Goal: Task Accomplishment & Management: Complete application form

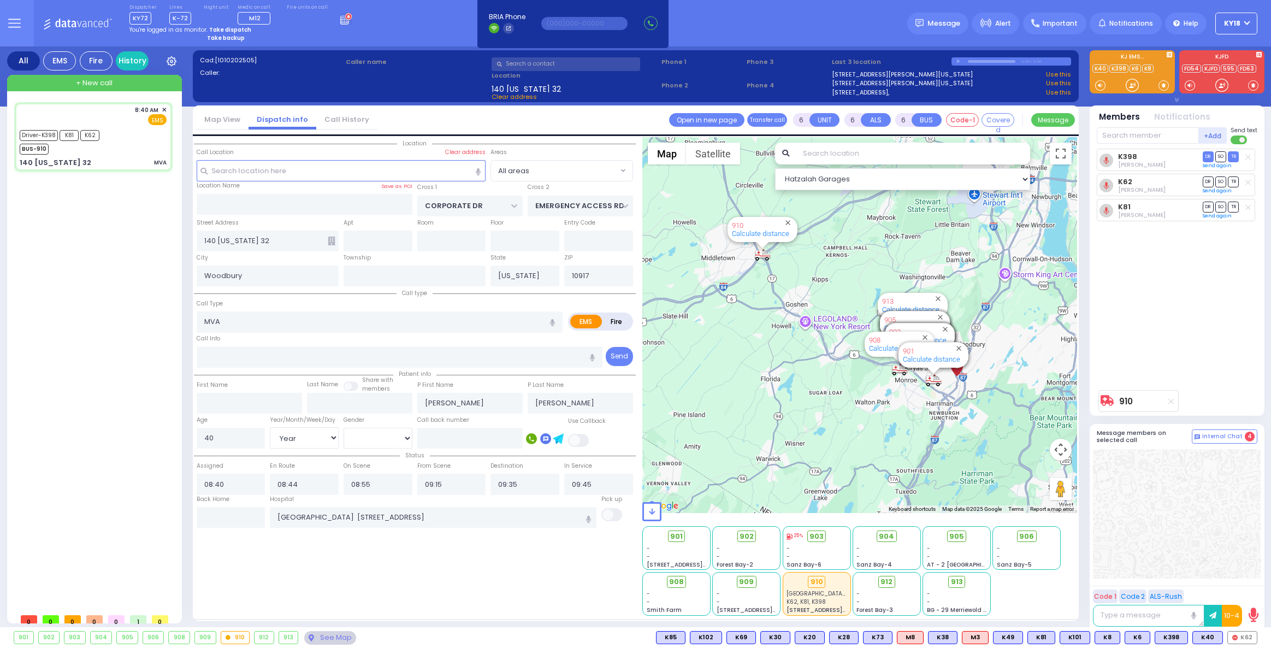
select select "Year"
select select "[DEMOGRAPHIC_DATA]"
click at [238, 28] on strong "Take dispatch" at bounding box center [230, 30] width 42 height 8
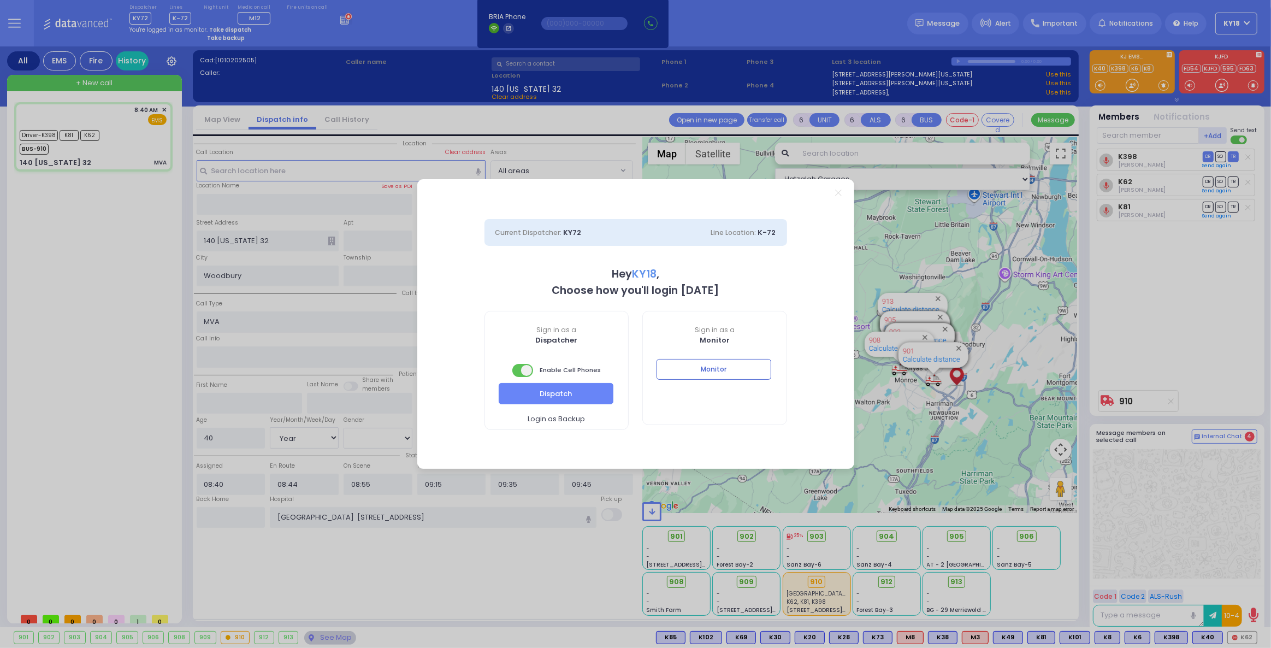
select select "4"
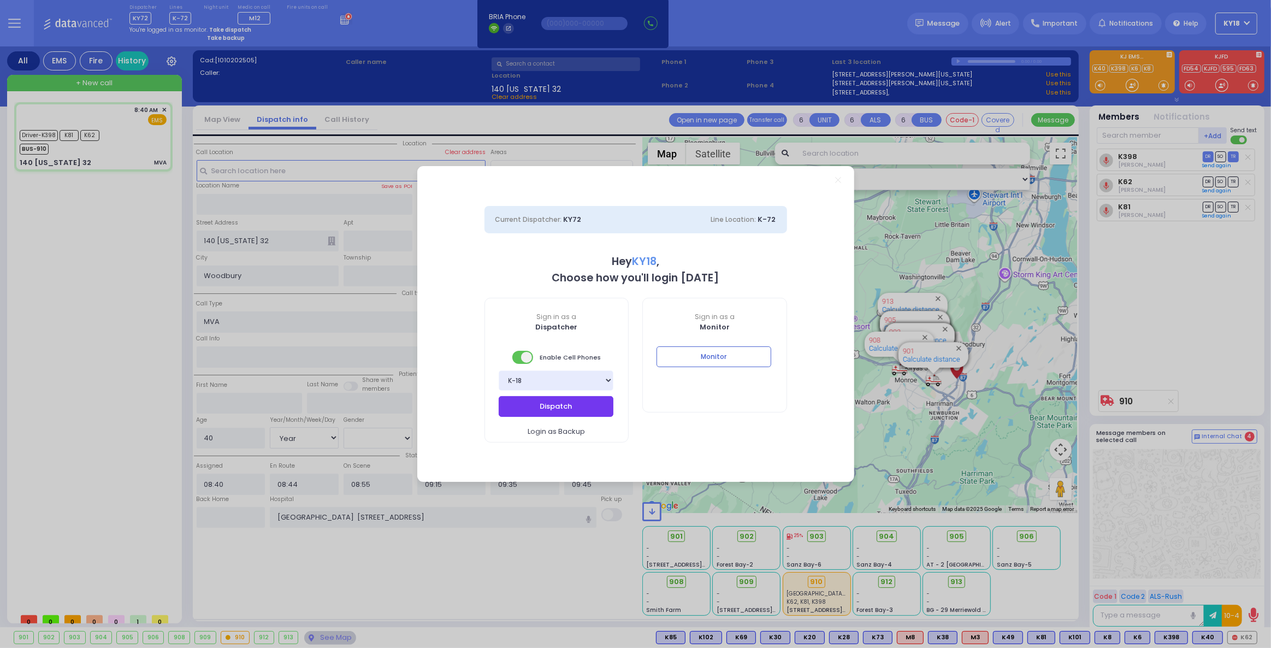
click at [575, 412] on button "Dispatch" at bounding box center [556, 406] width 115 height 21
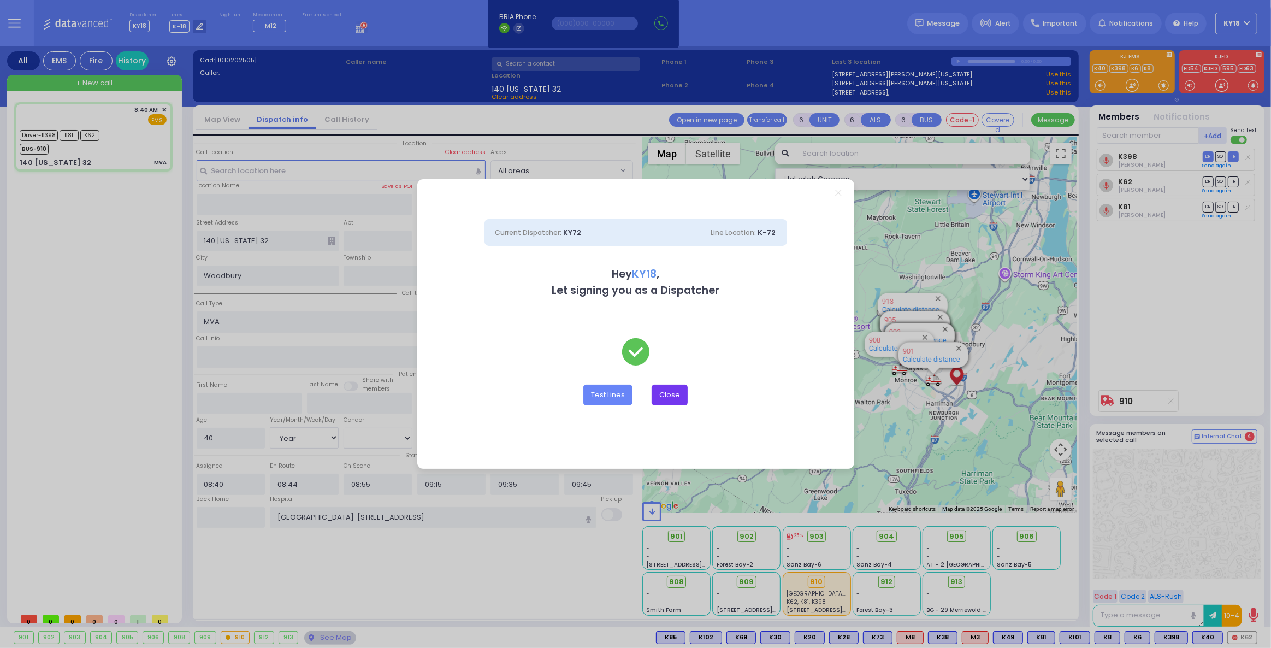
click at [673, 392] on button "Close" at bounding box center [670, 395] width 36 height 21
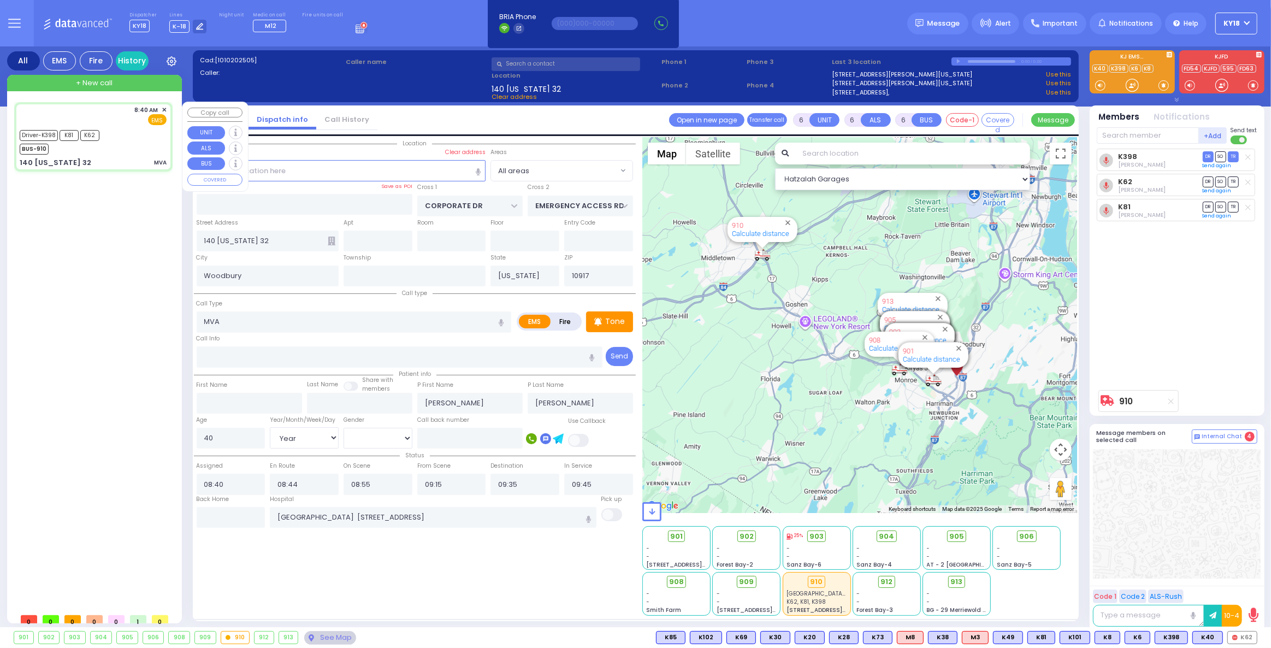
drag, startPoint x: 132, startPoint y: 151, endPoint x: 128, endPoint y: 158, distance: 7.8
click at [132, 151] on div "Driver-K398 K81 K62 BUS-910" at bounding box center [93, 140] width 147 height 27
select select
radio input "true"
select select "Year"
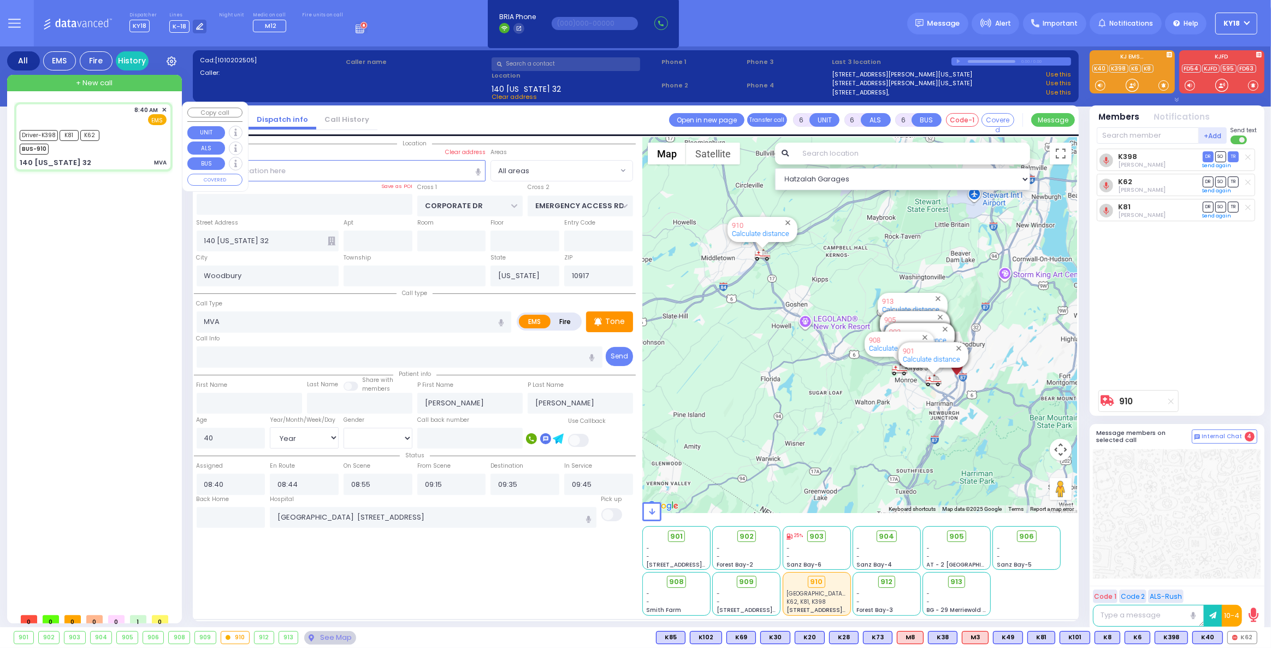
select select "[DEMOGRAPHIC_DATA]"
select select "Hatzalah Garages"
select select
radio input "true"
select select "Year"
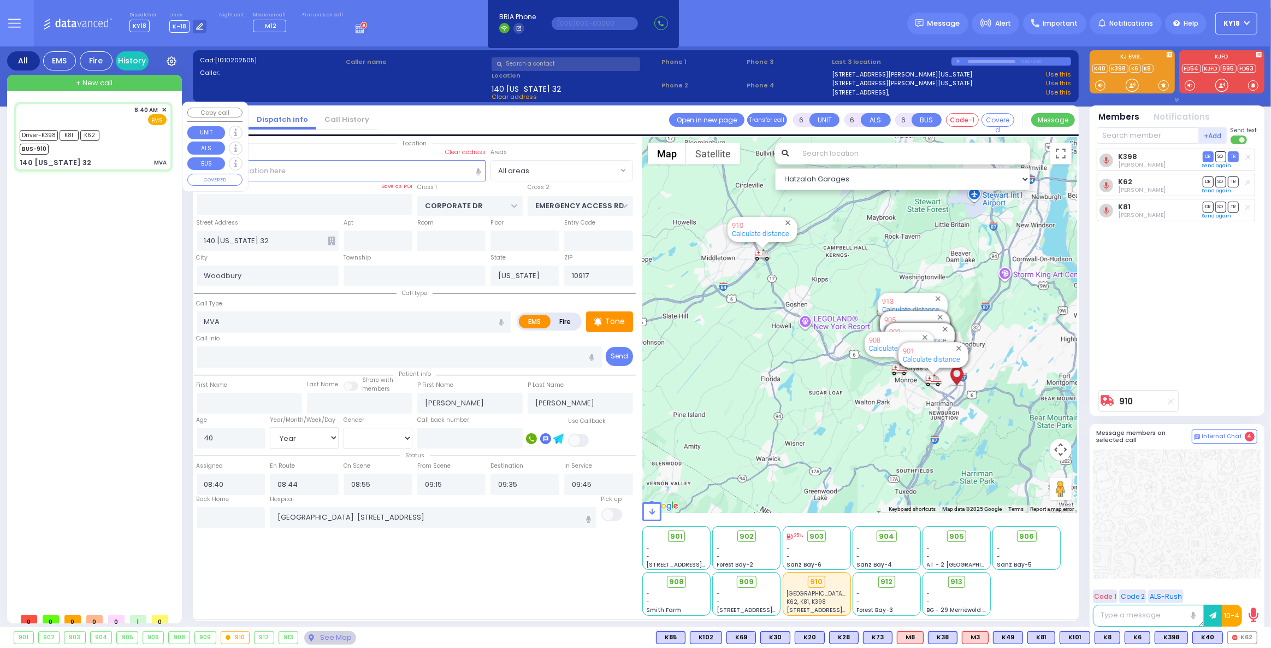
select select "[DEMOGRAPHIC_DATA]"
select select "Hatzalah Garages"
select select
radio input "true"
select select "Year"
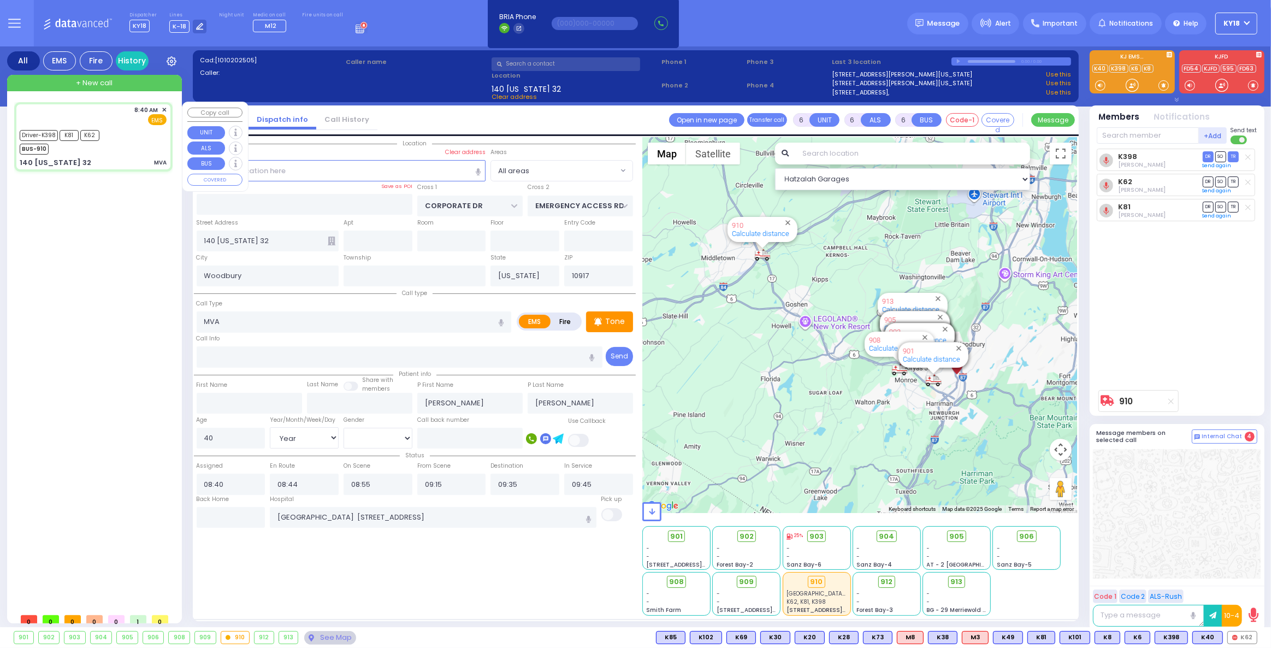
select select "[DEMOGRAPHIC_DATA]"
select select "Hatzalah Garages"
select select
radio input "true"
select select "Year"
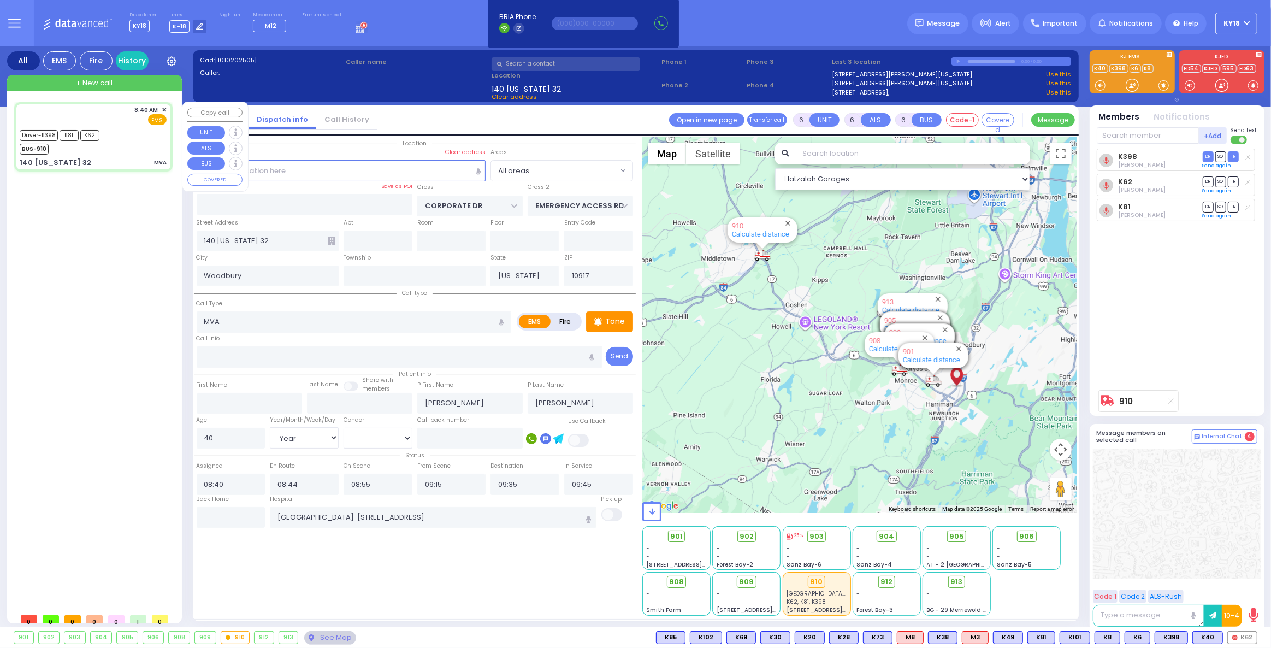
select select "[DEMOGRAPHIC_DATA]"
select select "Hatzalah Garages"
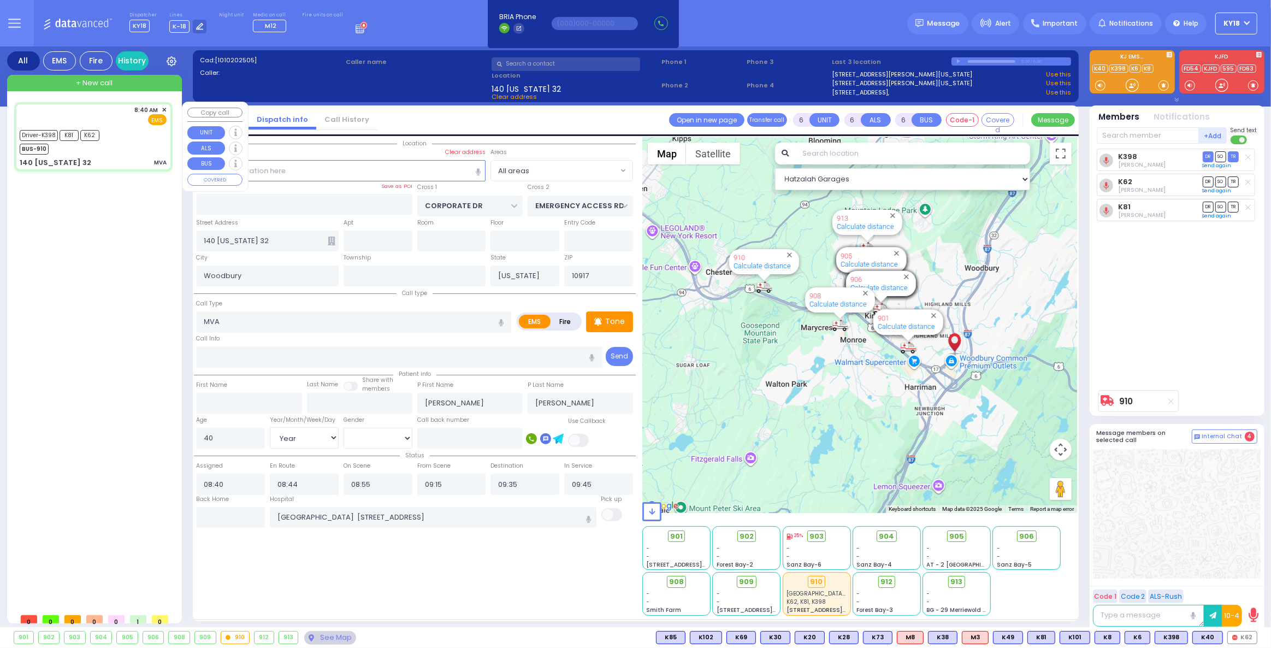
select select
radio input "true"
select select "Year"
select select "[DEMOGRAPHIC_DATA]"
select select "Hatzalah Garages"
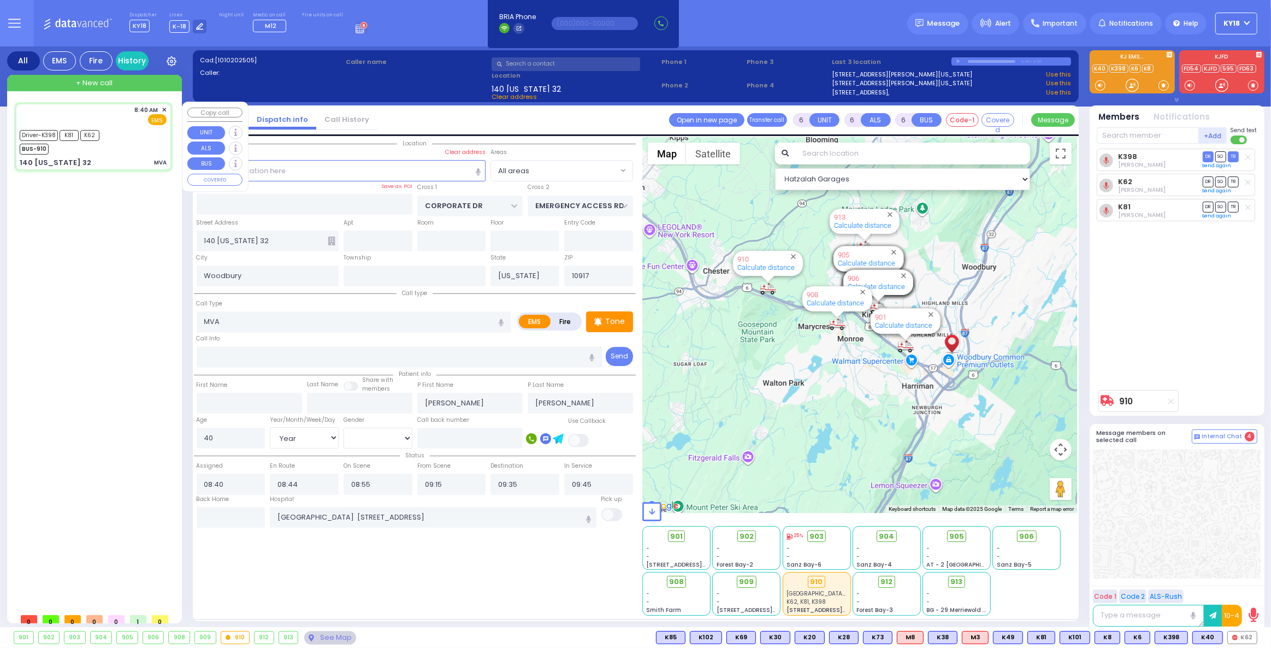
select select
radio input "true"
select select "Year"
select select "[DEMOGRAPHIC_DATA]"
select select "Hatzalah Garages"
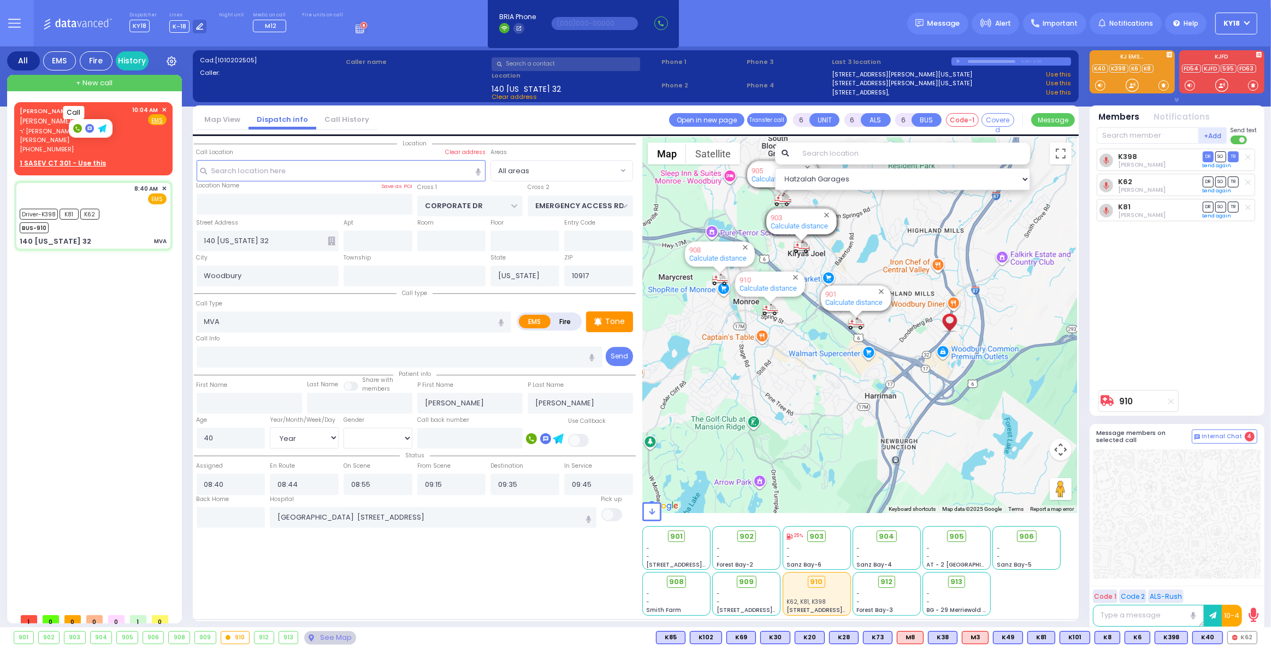
click at [81, 126] on rect at bounding box center [77, 128] width 9 height 9
type input "8452380218"
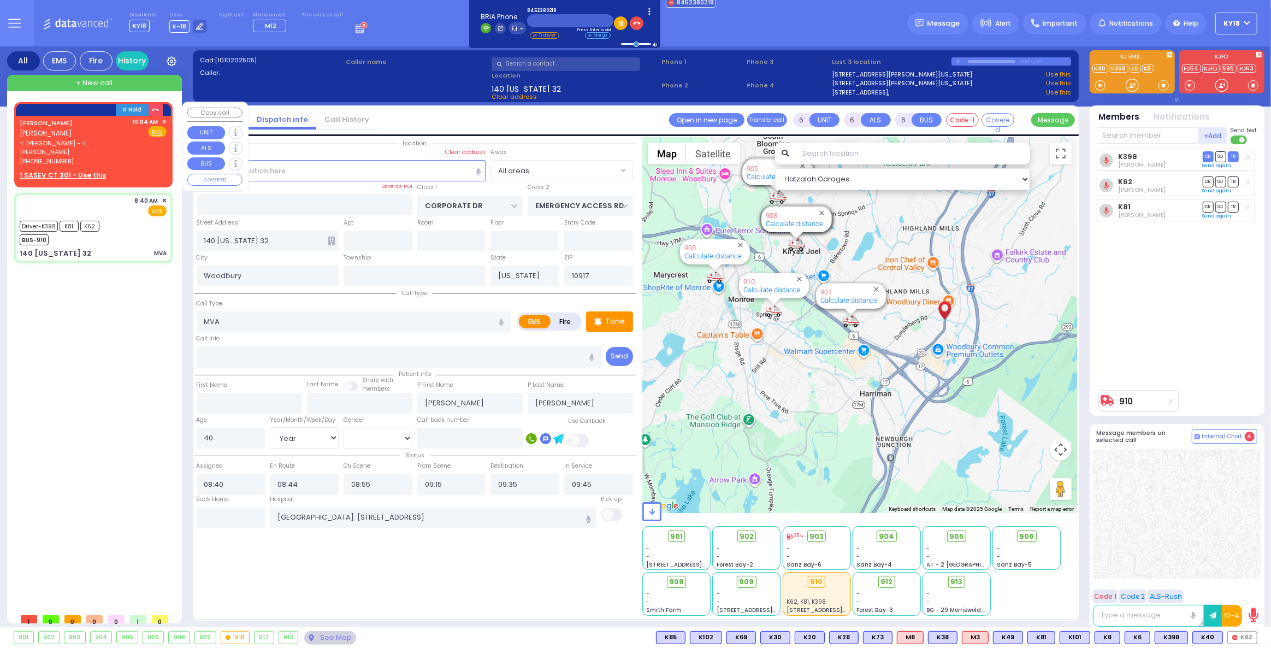
click at [92, 139] on span "ר' מרדכי ישראל - ר' שמעון ישראל ראטענבער" at bounding box center [74, 148] width 109 height 18
type input "2"
type input "1"
select select
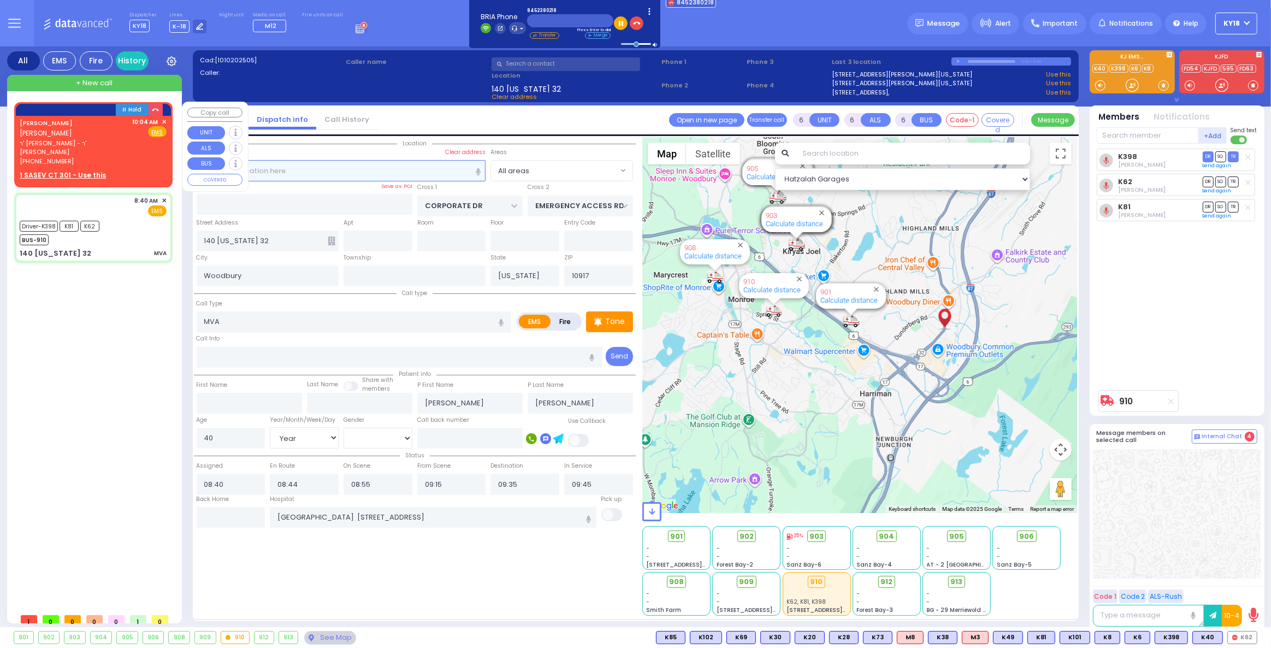
radio input "true"
type input "JOEL"
type input "ROSENTAL"
select select
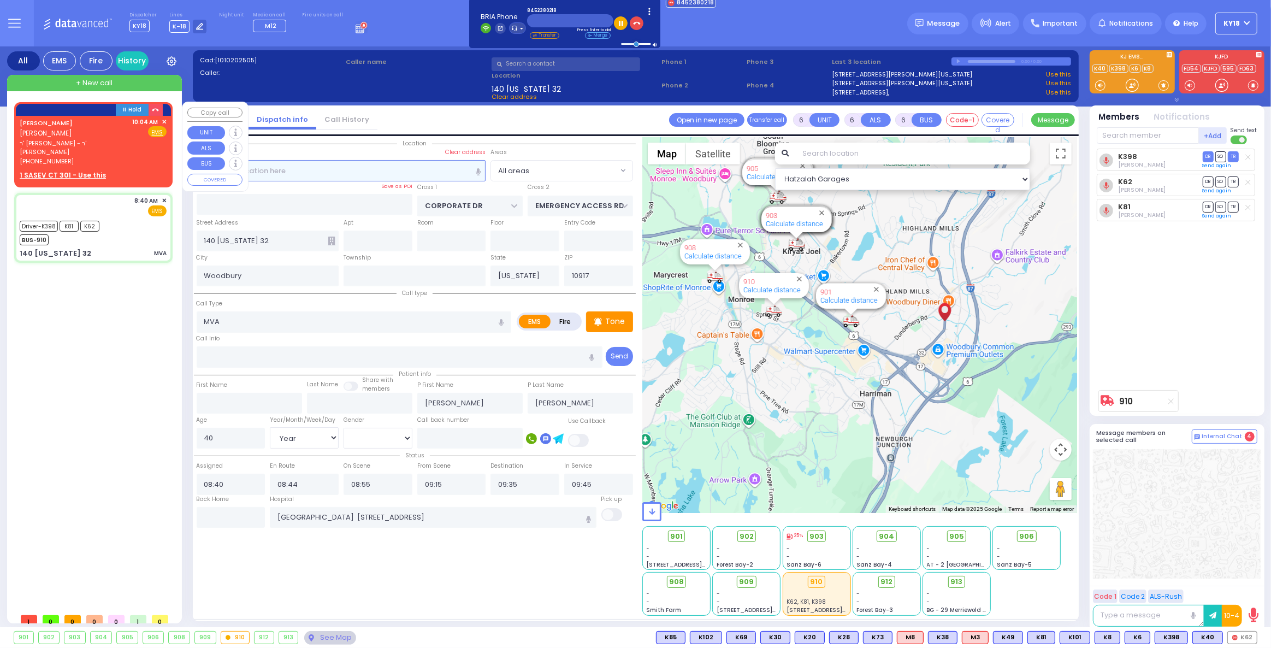
type input "10:04"
select select "Hatzalah Garages"
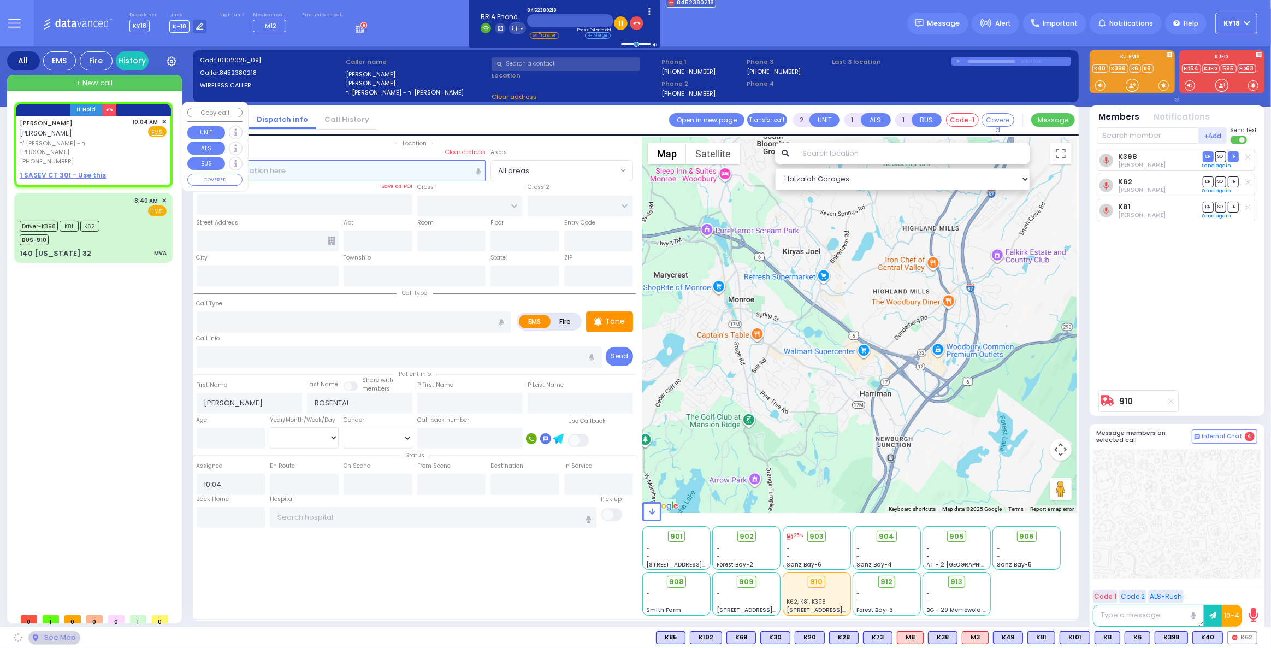
select select
radio input "true"
select select
select select "Hatzalah Garages"
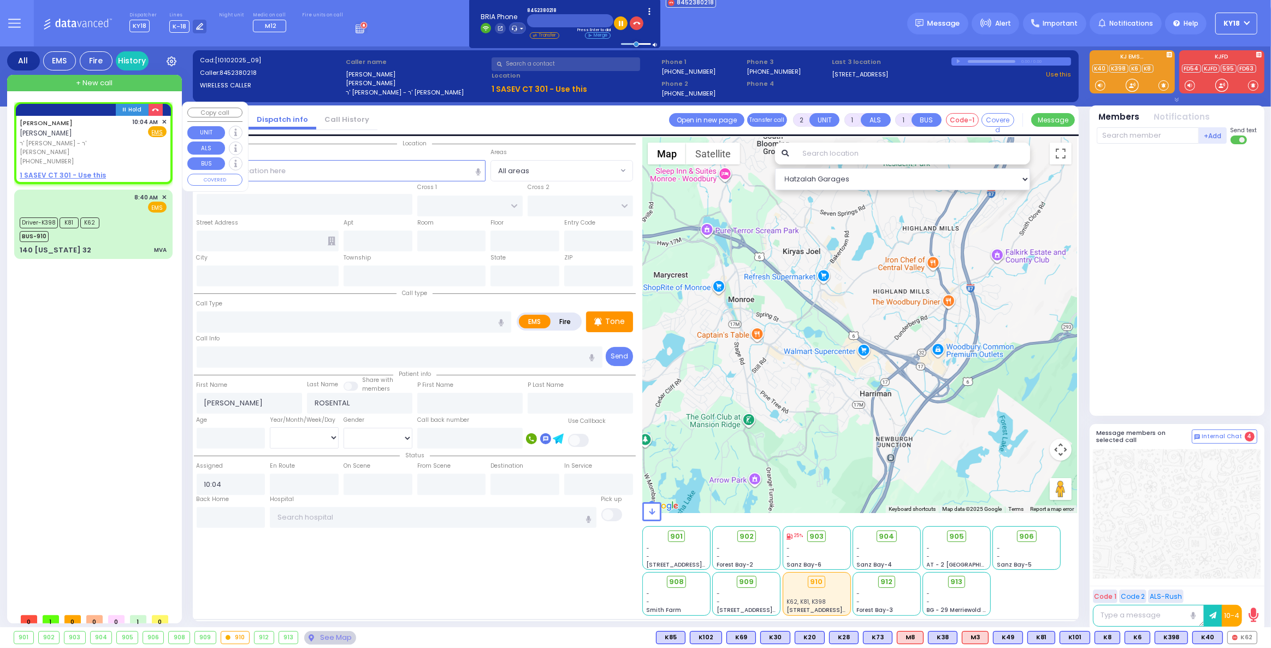
click at [164, 120] on span "✕" at bounding box center [164, 121] width 5 height 9
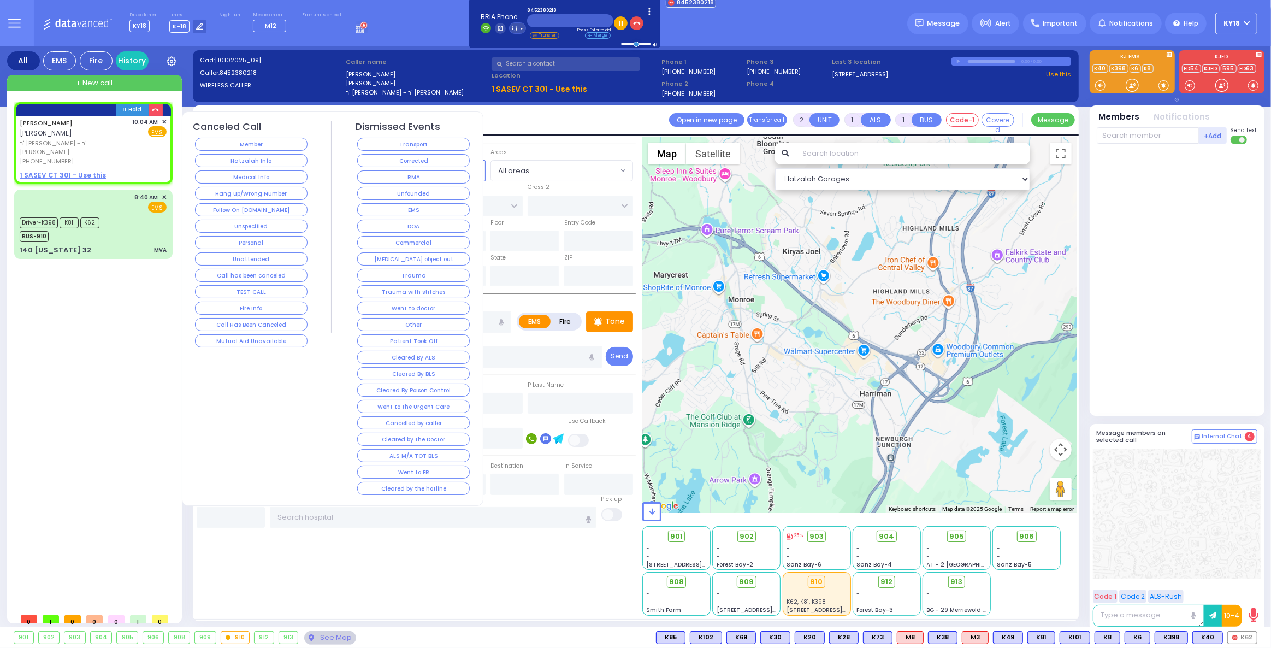
click at [244, 187] on button "Hang up/Wrong Number" at bounding box center [251, 193] width 113 height 13
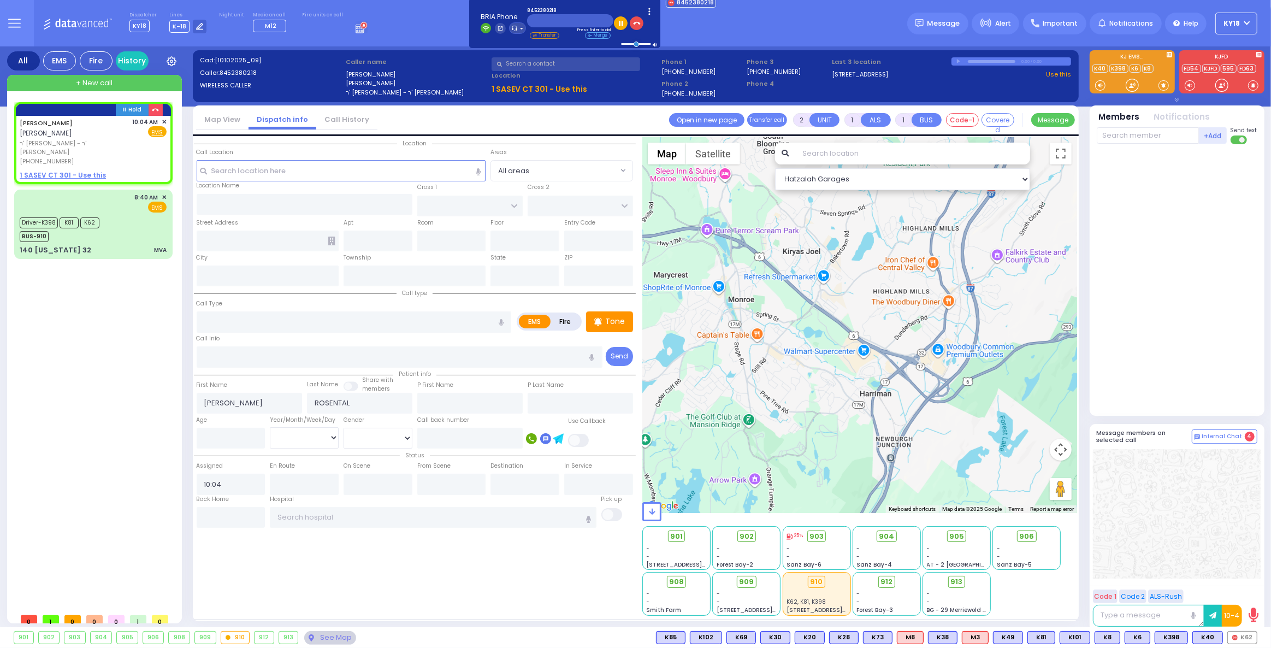
select select
radio input "true"
select select
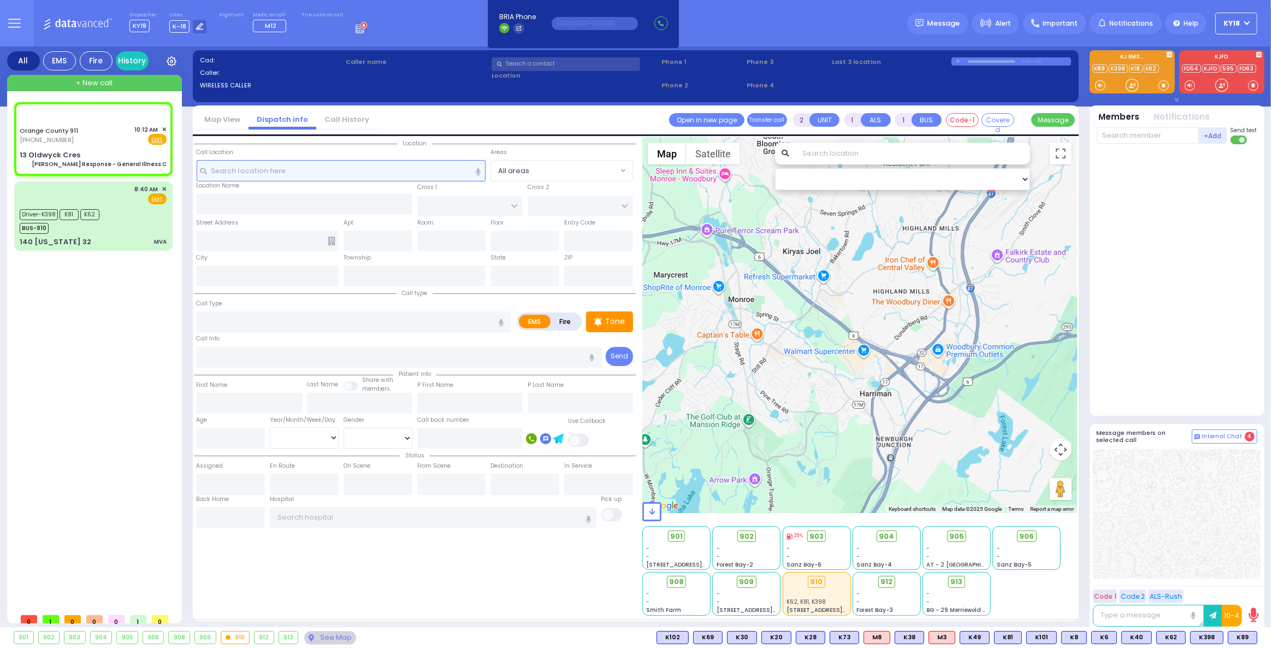
type input "6"
select select
type input "[PERSON_NAME] Response - General Illness C"
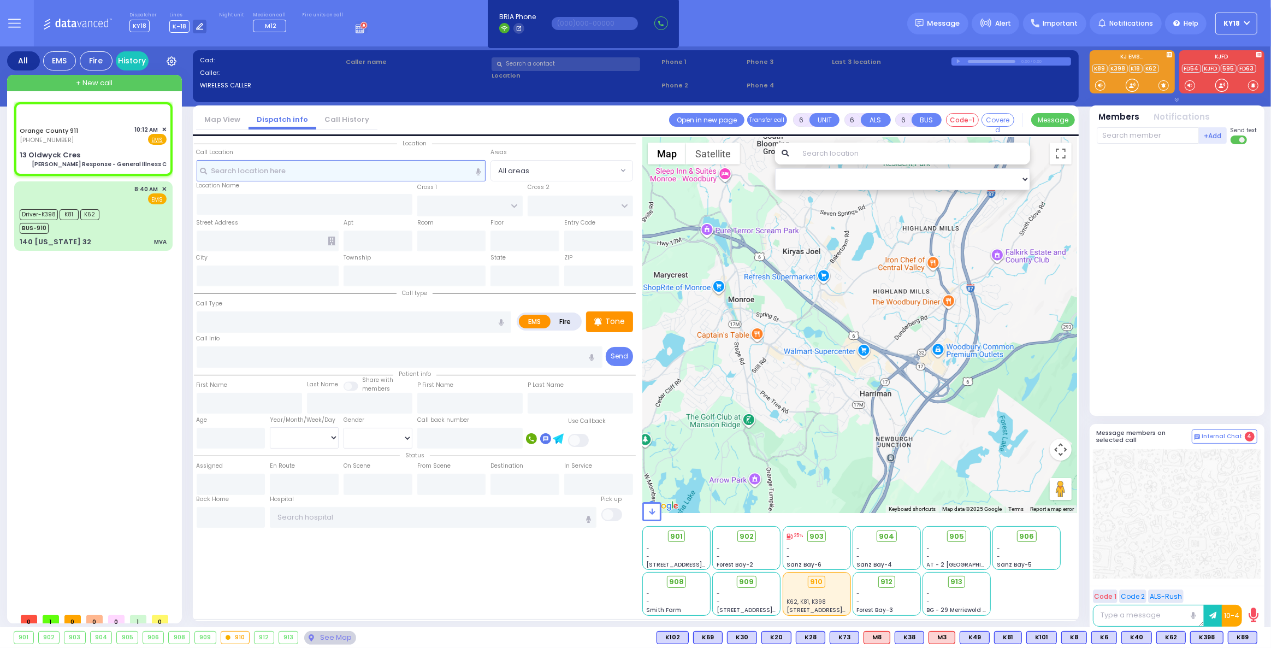
radio input "true"
type input "Nature: : Charlie Response - General Illness C Address: : 13 Oldwyck Cres, 1093…"
select select
select select "Hatzalah Garages"
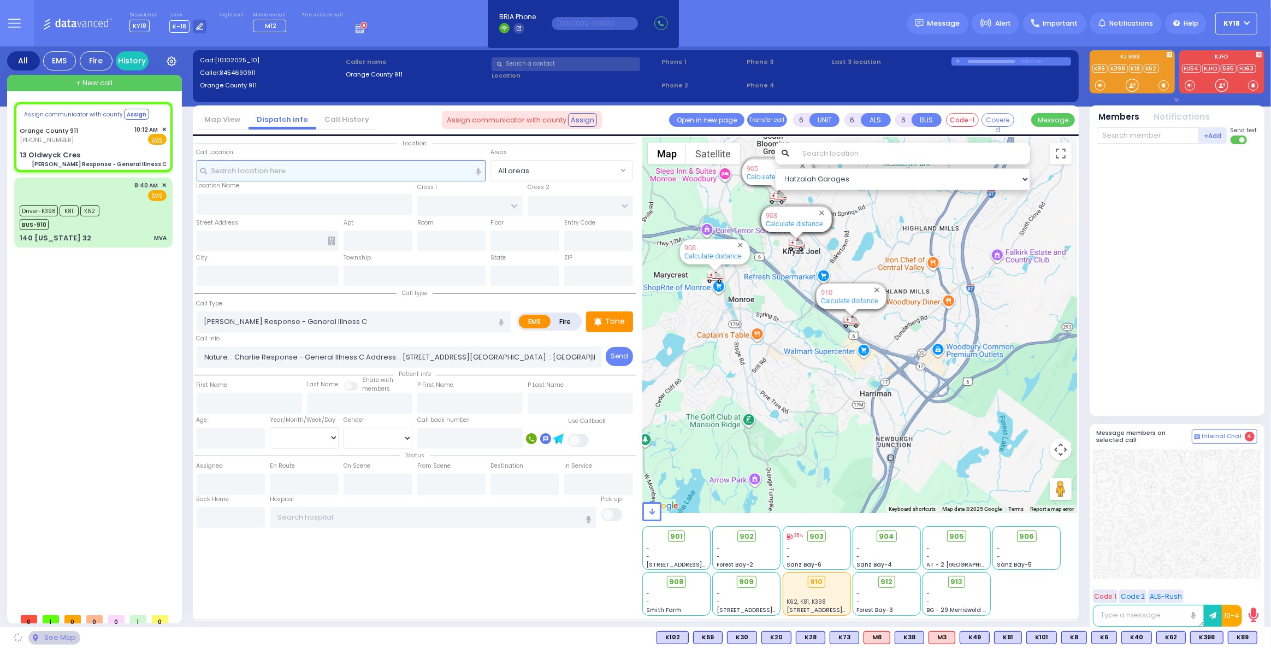
select select
radio input "true"
select select
select select "Hatzalah Garages"
type input "13 Oldwyck Cres"
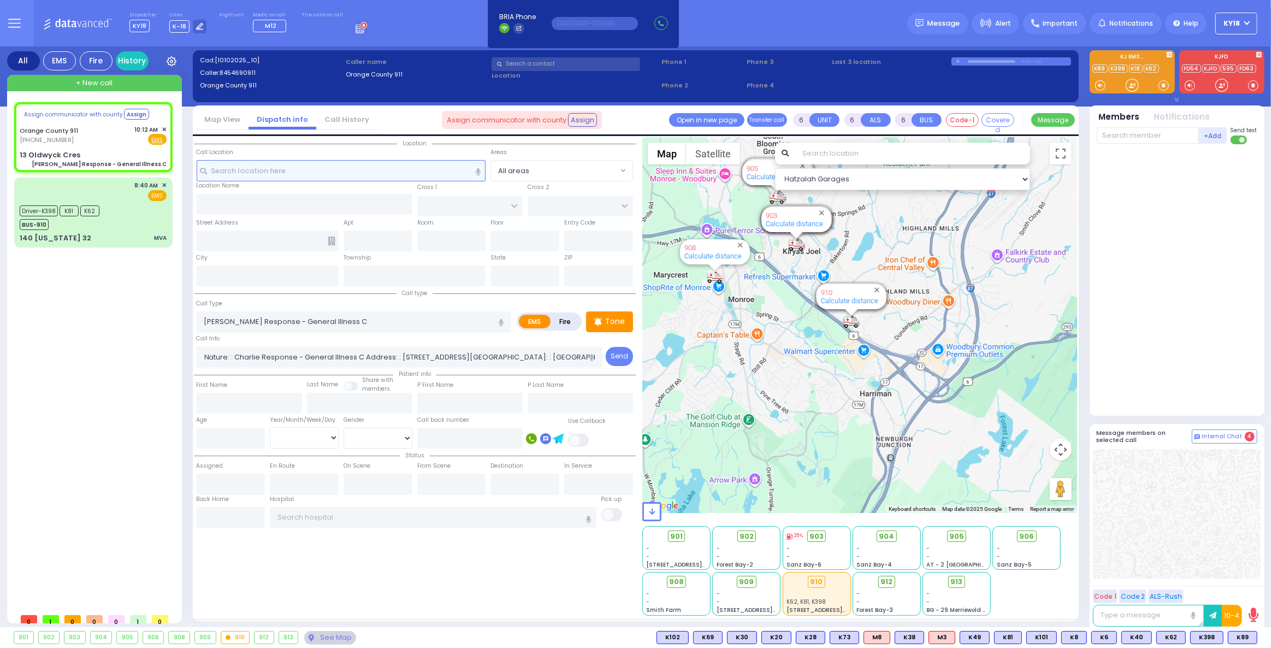
type input "Monroe"
type input "New York"
type input "10930"
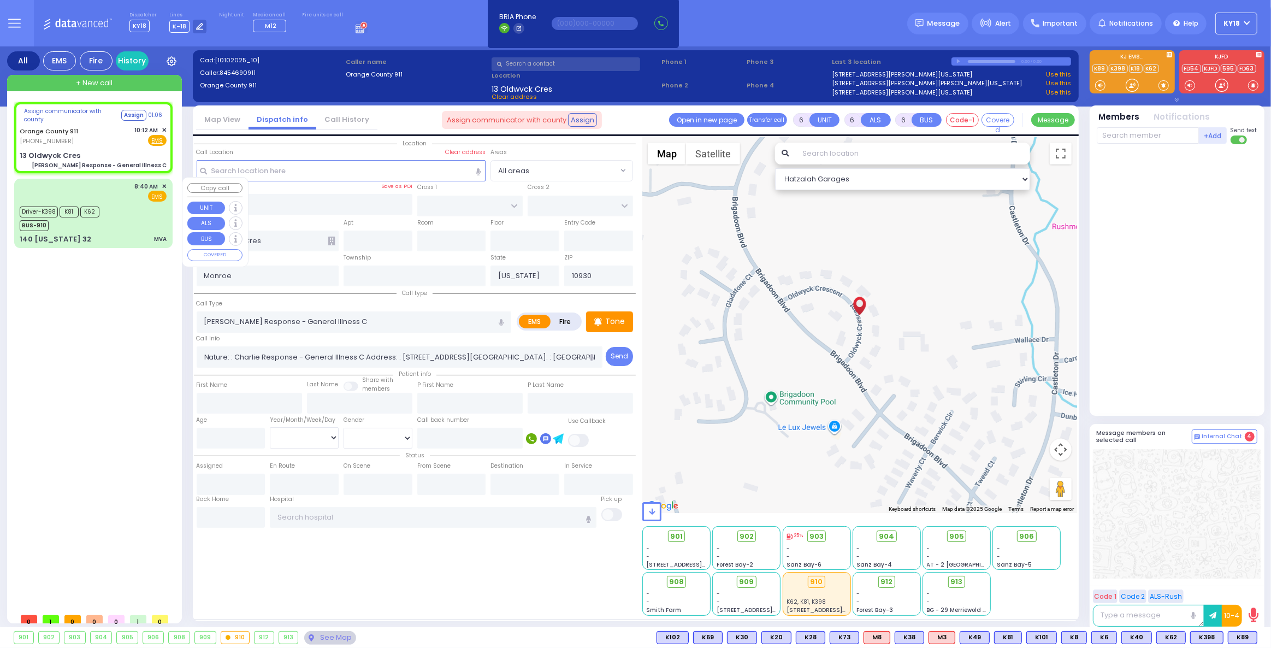
click at [102, 223] on div "Driver-K398 K81 K62 BUS-910" at bounding box center [63, 217] width 87 height 27
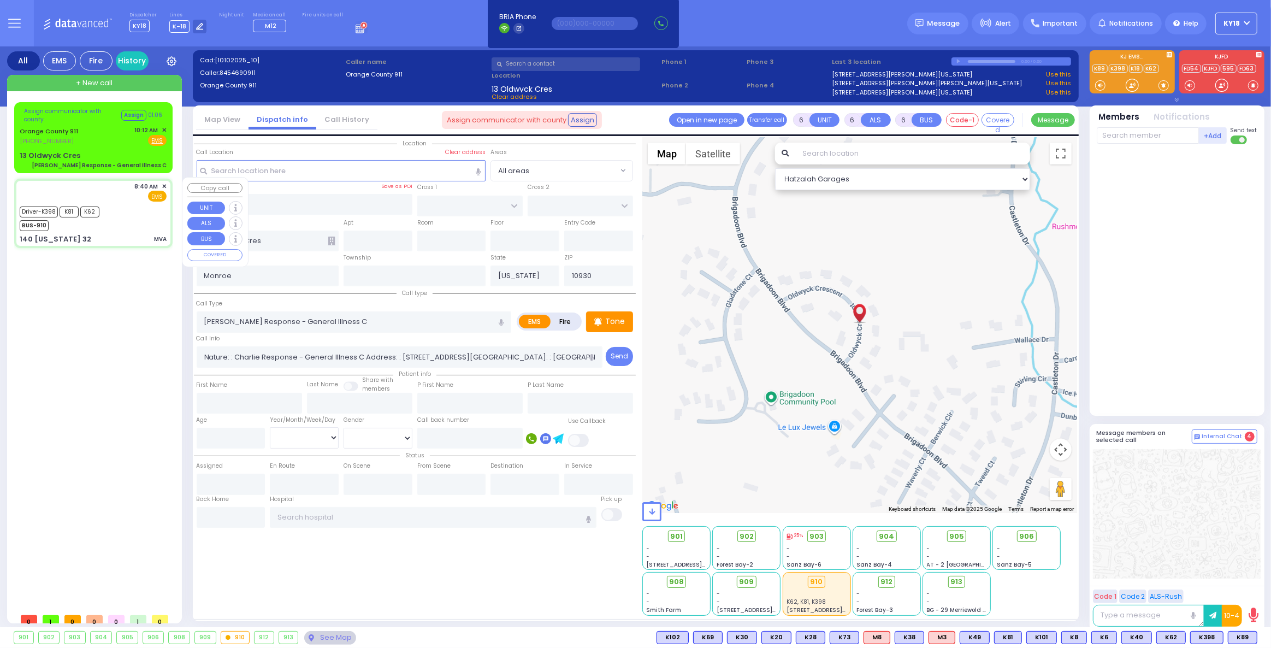
select select
type input "MVA"
radio input "true"
type input "Maureen"
type input "Anderson"
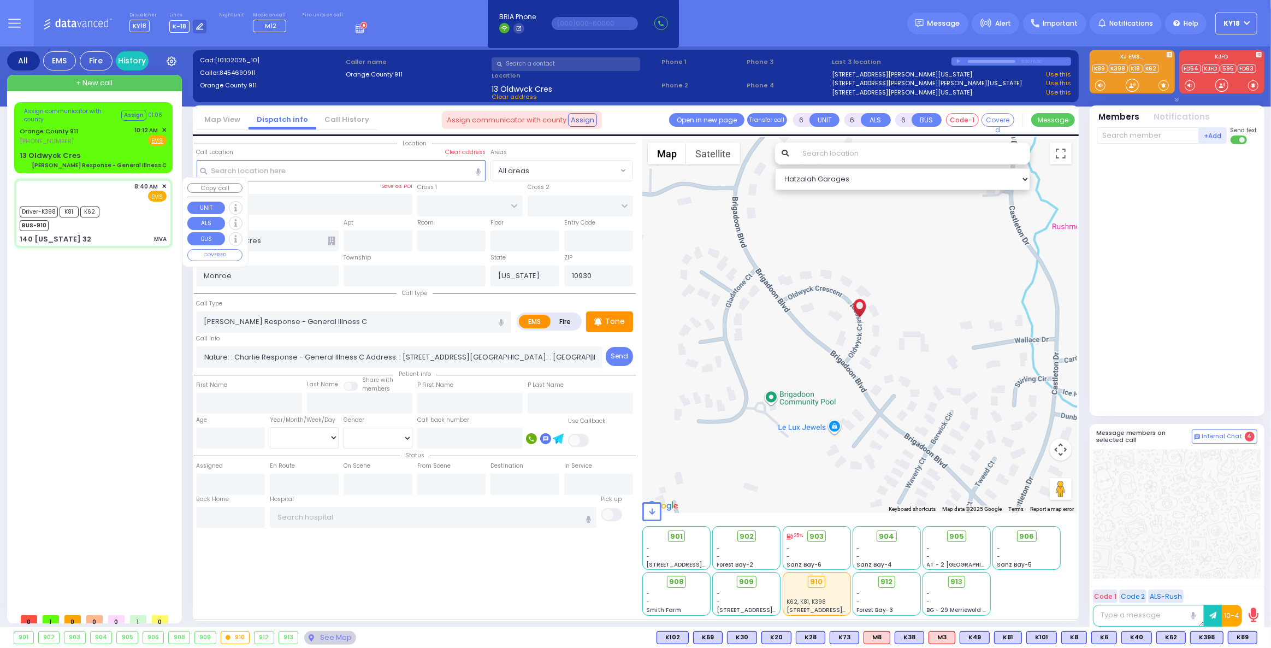
type input "40"
select select "Year"
select select "[DEMOGRAPHIC_DATA]"
type input "08:40"
type input "08:44"
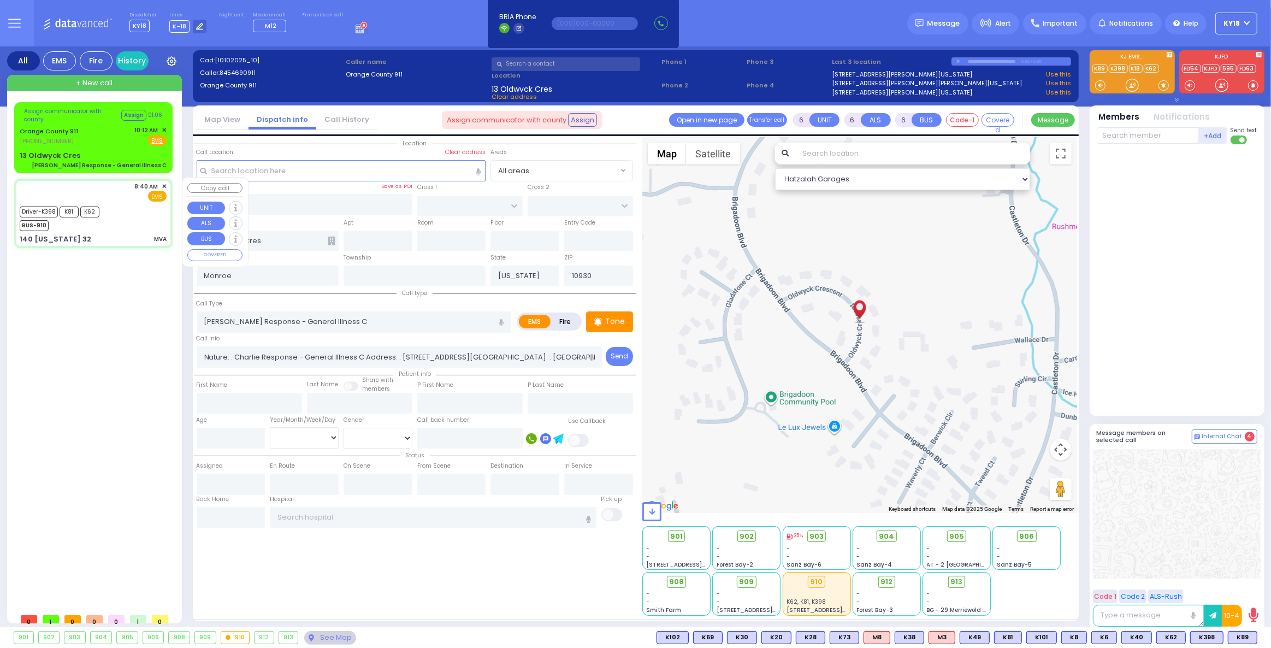
type input "08:55"
type input "09:15"
type input "09:35"
type input "09:45"
type input "Garnet Health Medical Center 707 East Main Street Middletown"
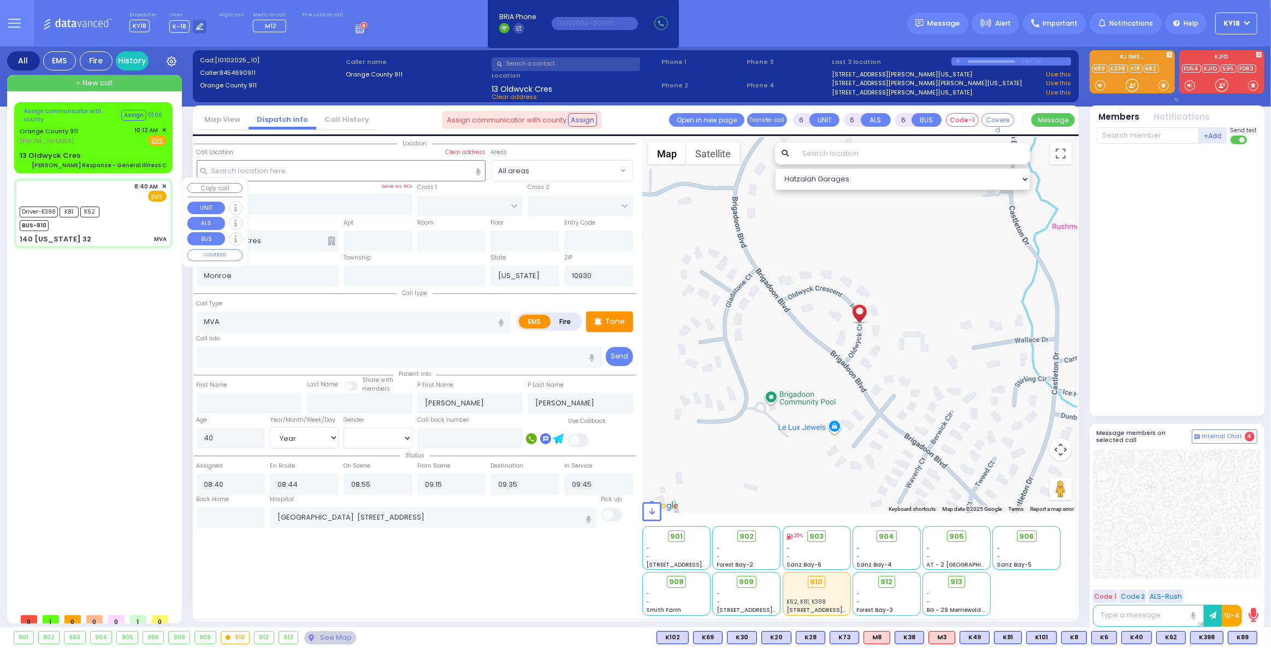
select select "Hatzalah Garages"
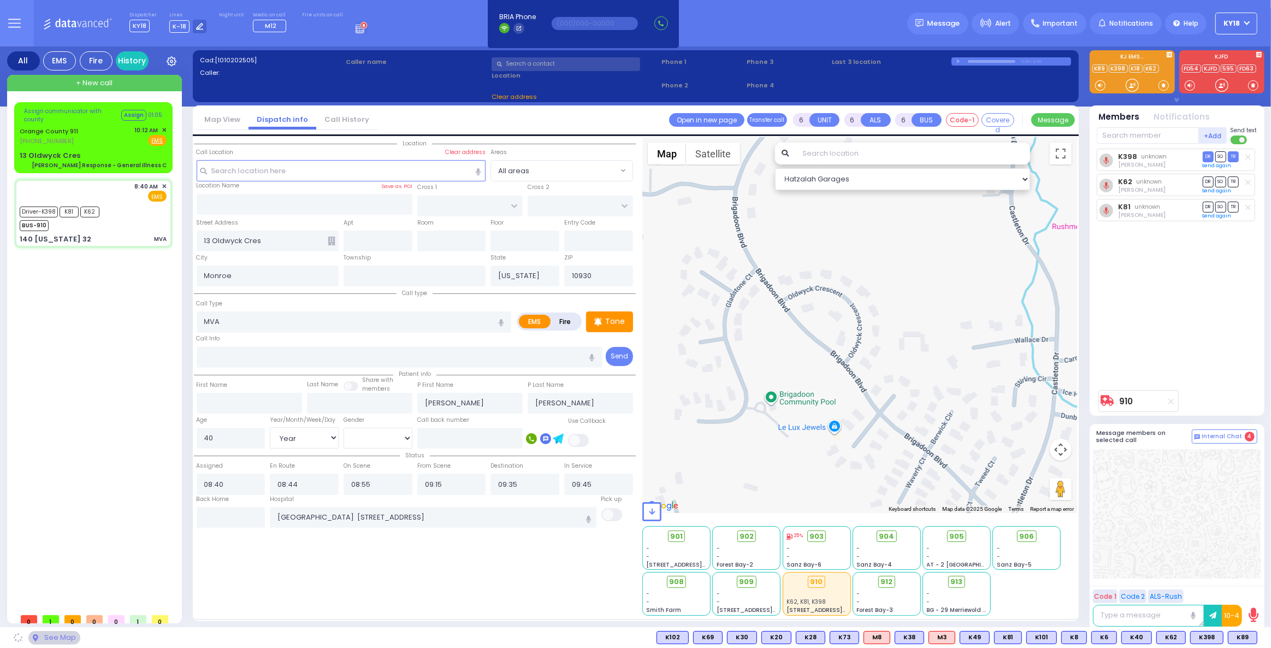
type input "CORPORATE DR"
type input "EMERGENCY ACCESS RD"
type input "140 New York 32"
type input "Woodbury"
type input "10917"
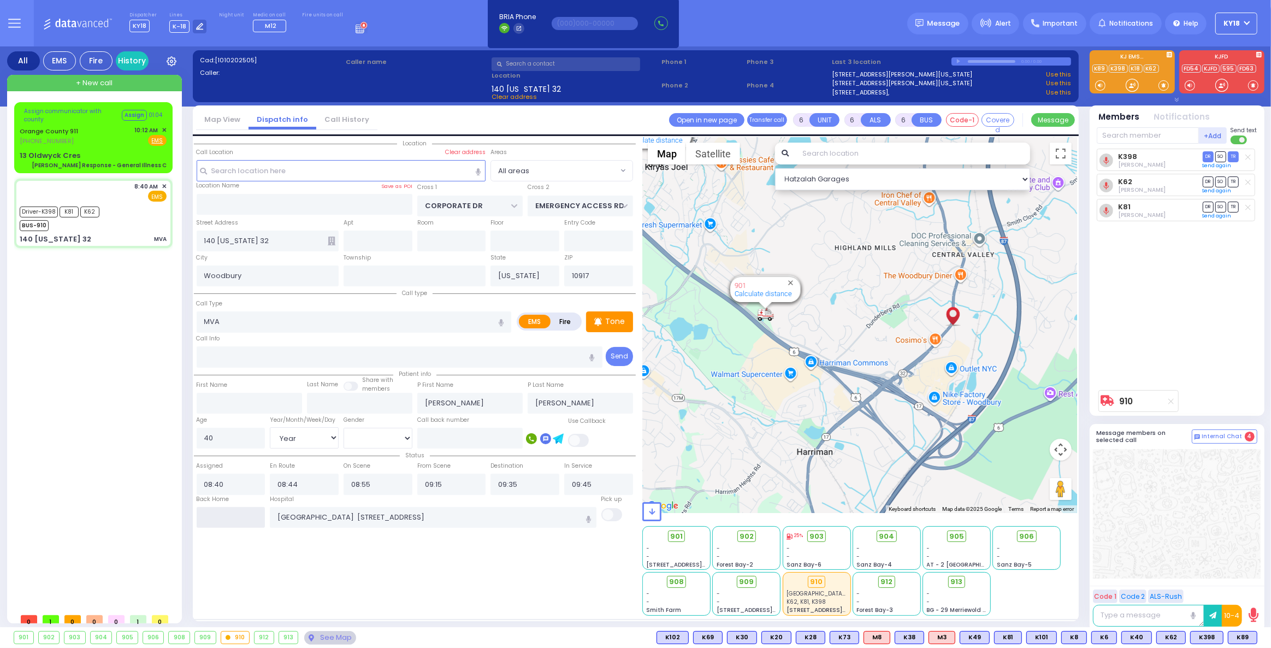
click at [239, 515] on input "text" at bounding box center [231, 517] width 69 height 21
type input "10:13"
click at [239, 515] on input "10:13" at bounding box center [231, 517] width 69 height 21
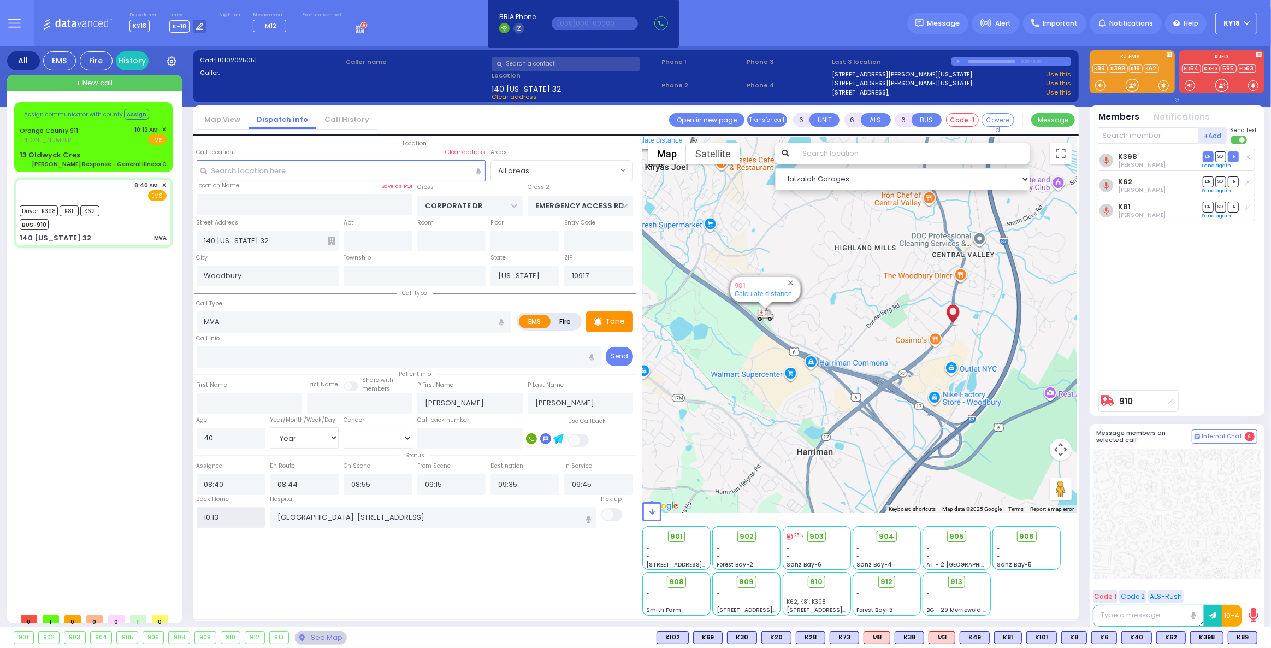
select select
radio input "true"
select select
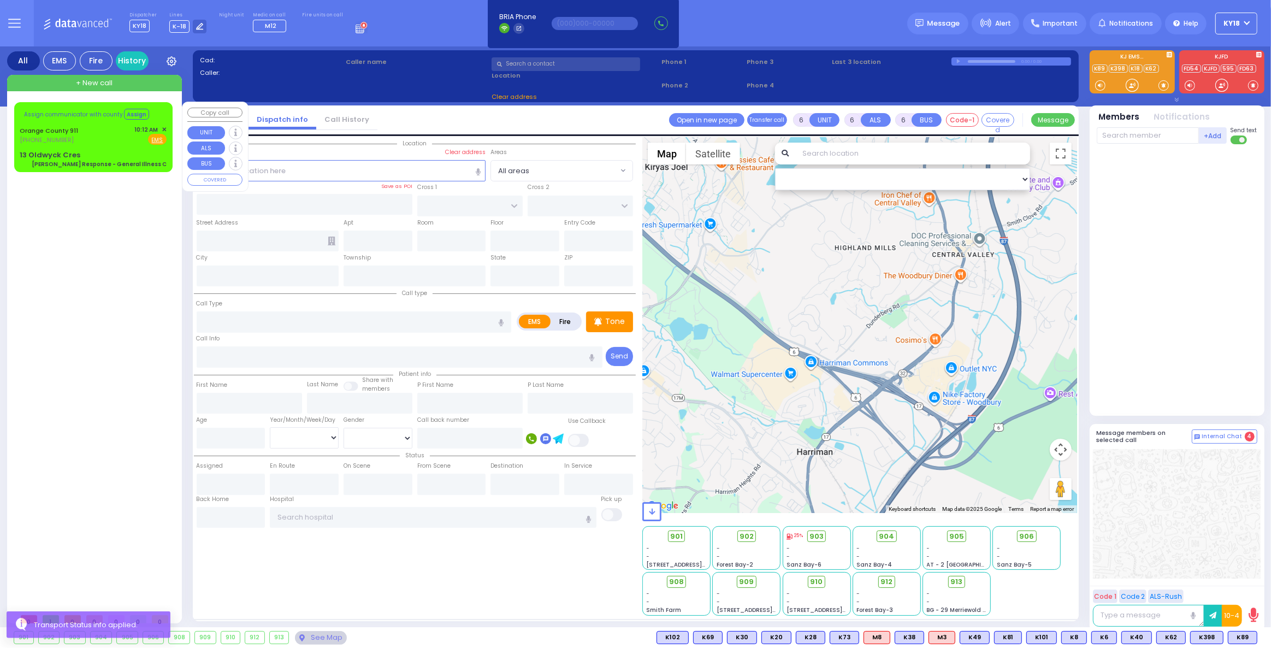
click at [114, 150] on div "13 Oldwyck Cres Charlie Response - General Illness C" at bounding box center [93, 159] width 147 height 19
select select
type input "[PERSON_NAME] Response - General Illness C"
radio input "true"
type input "Nature: : Charlie Response - General Illness C Address: : 13 Oldwyck Cres, 1093…"
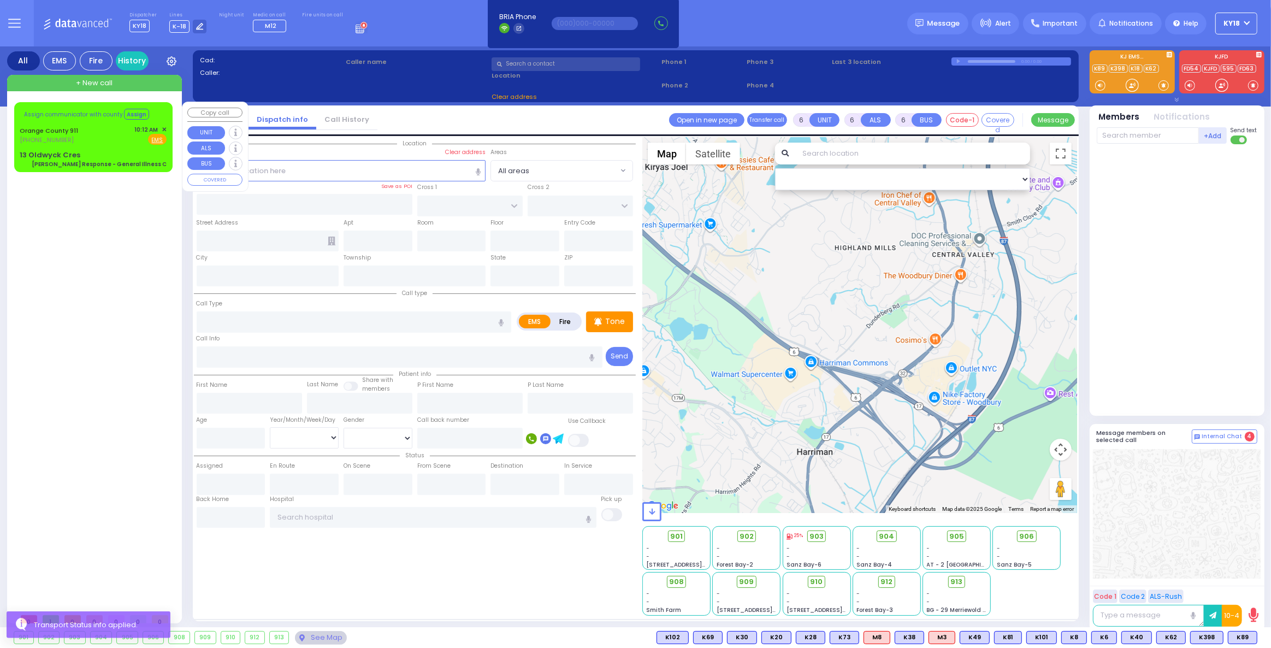
select select
select select "Hatzalah Garages"
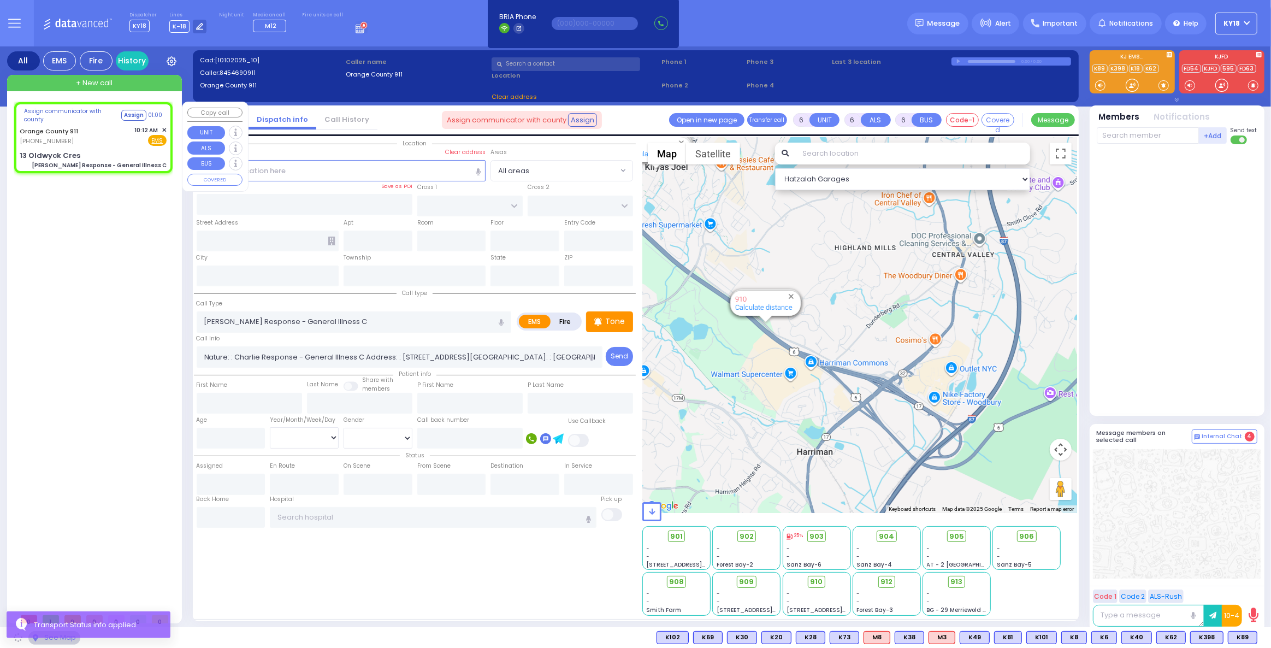
type input "13 Oldwyck Cres"
type input "Monroe"
type input "New York"
type input "10930"
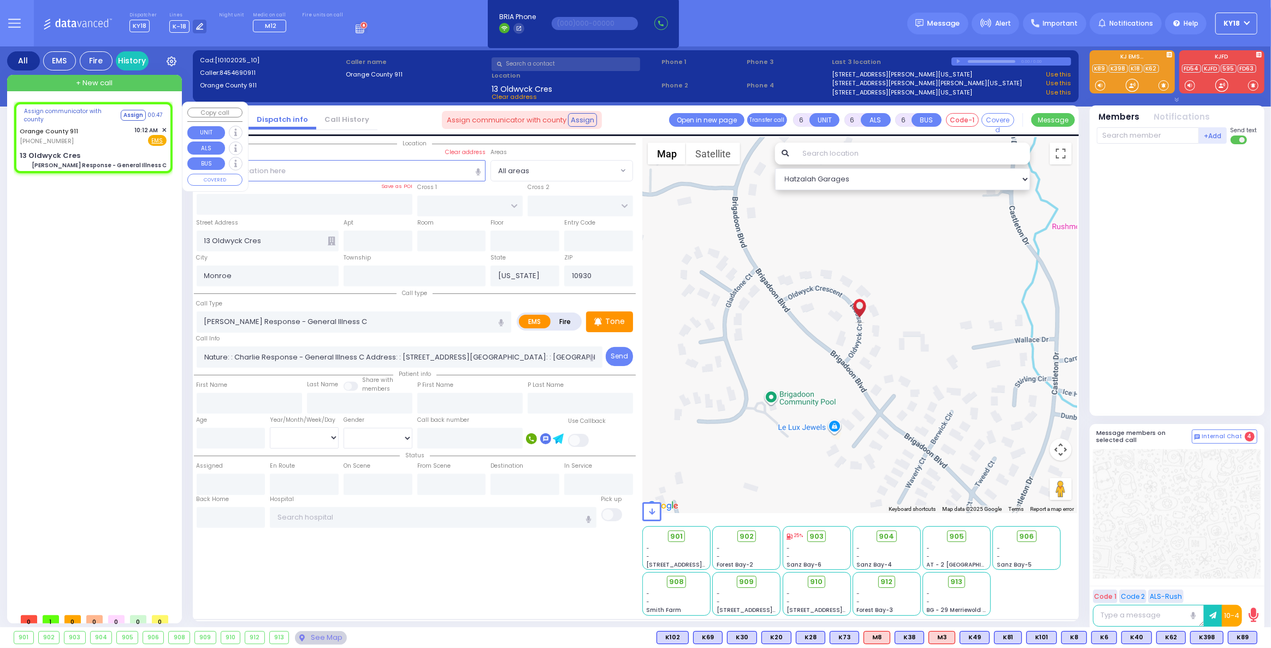
click at [95, 138] on div "Orange County 911 (845) 469-0911 10:12 AM ✕ Fire EMS" at bounding box center [93, 136] width 147 height 20
select select
radio input "true"
select select
select select "Hatzalah Garages"
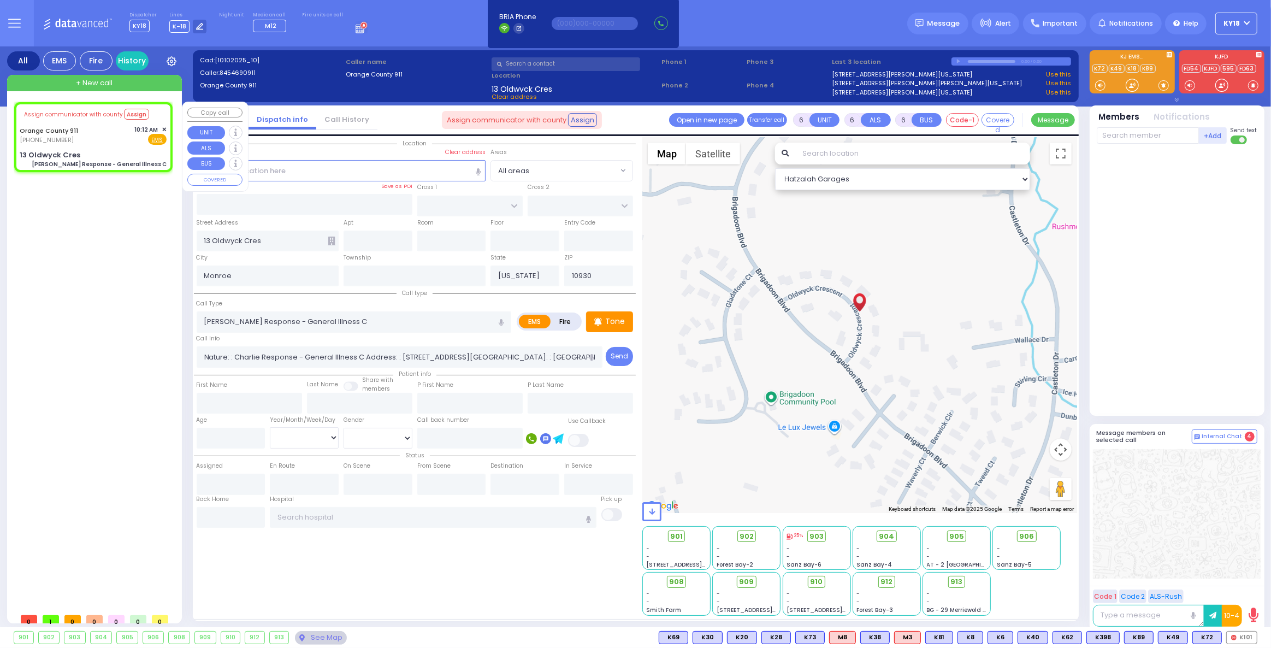
click at [107, 152] on div "13 Oldwyck Cres Charlie Response - General Illness C" at bounding box center [93, 159] width 147 height 19
select select
radio input "true"
select select
select select "Hatzalah Garages"
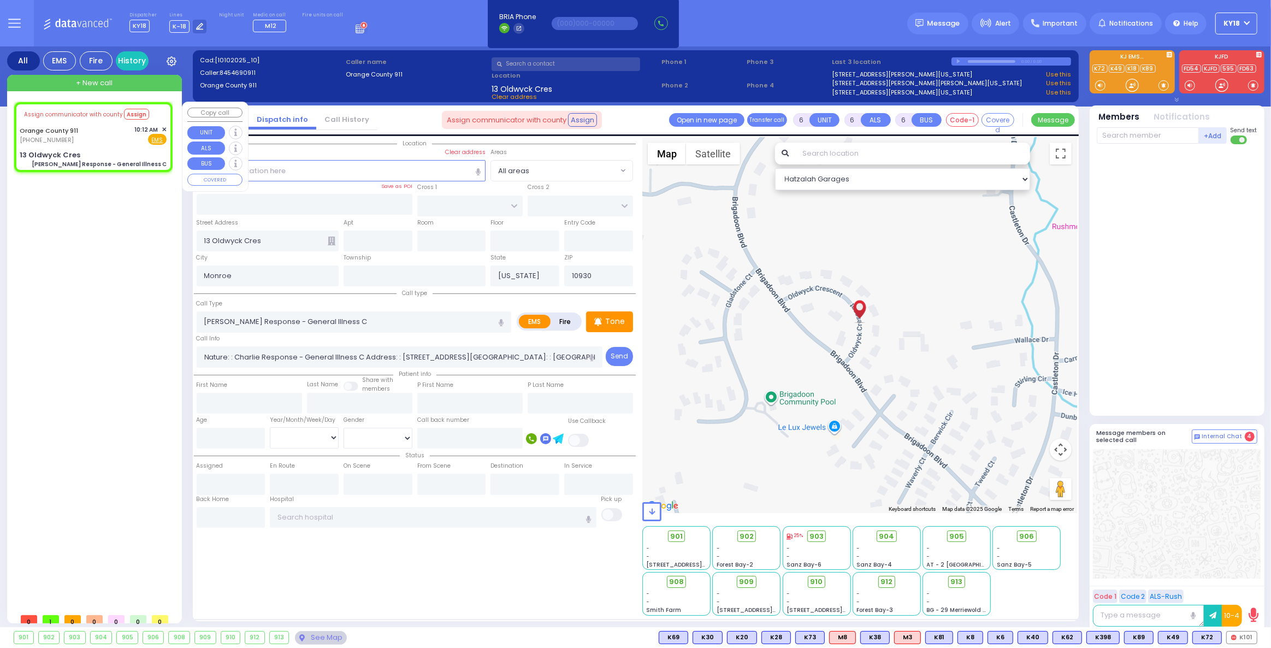
click at [163, 127] on span "✕" at bounding box center [164, 129] width 5 height 9
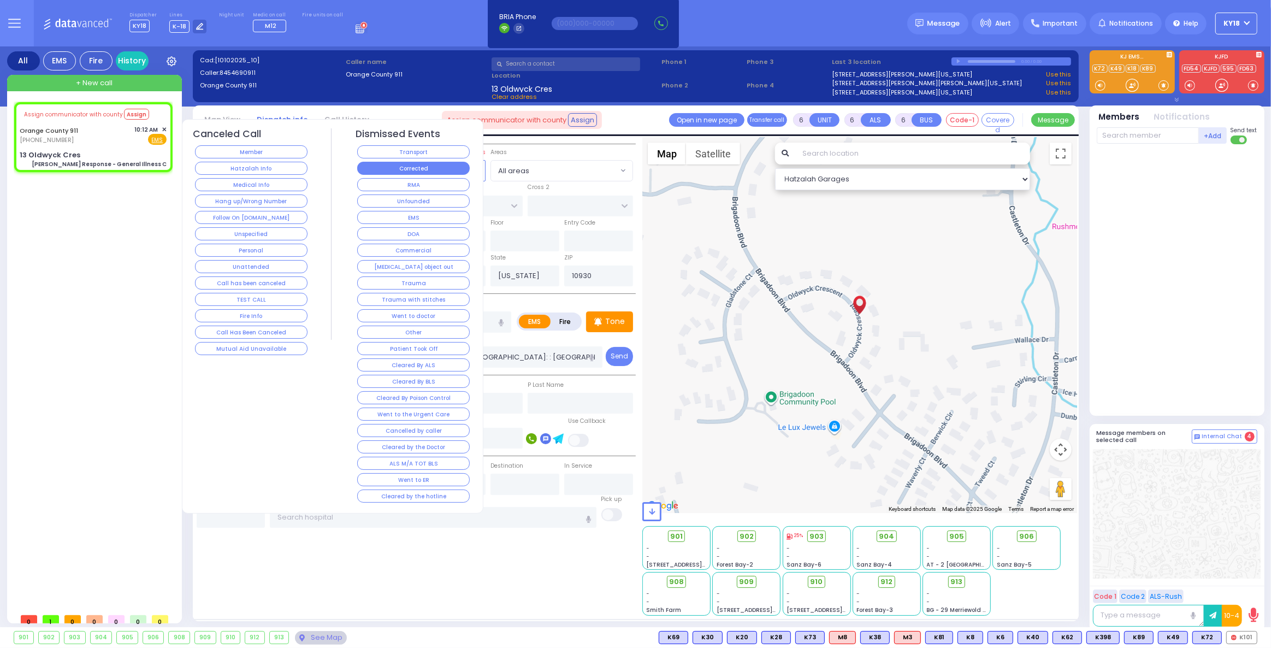
click at [377, 169] on button "Corrected" at bounding box center [413, 168] width 113 height 13
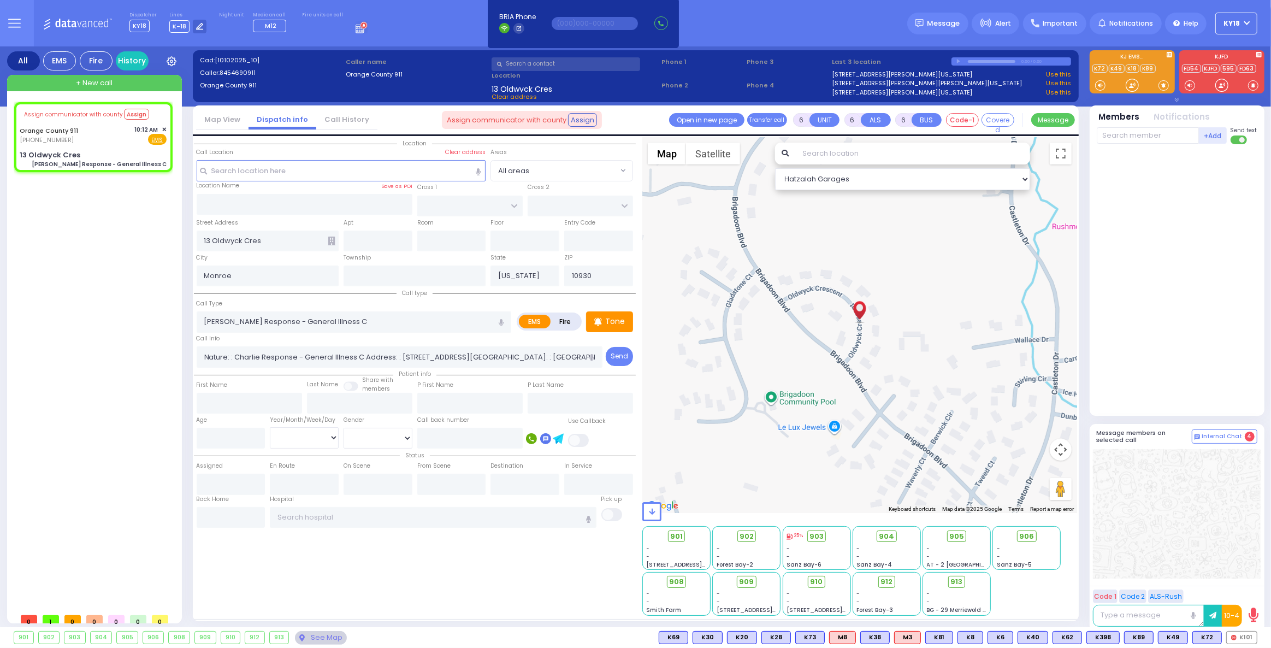
select select
radio input "true"
select select
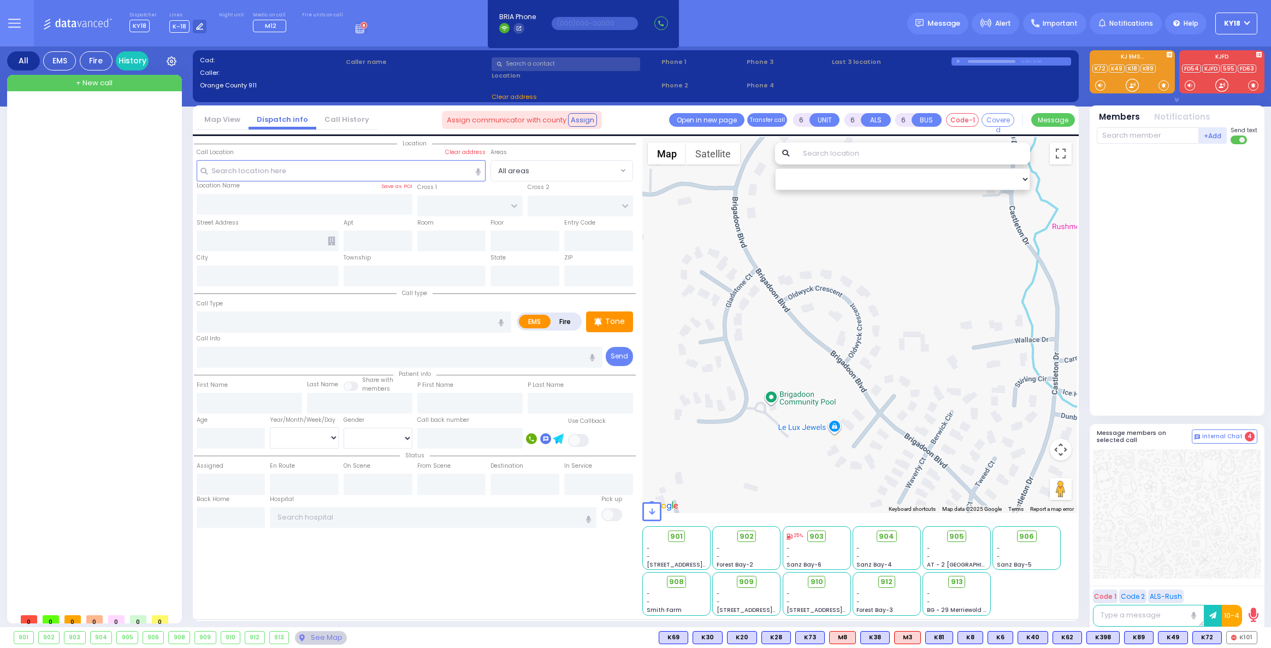
select select
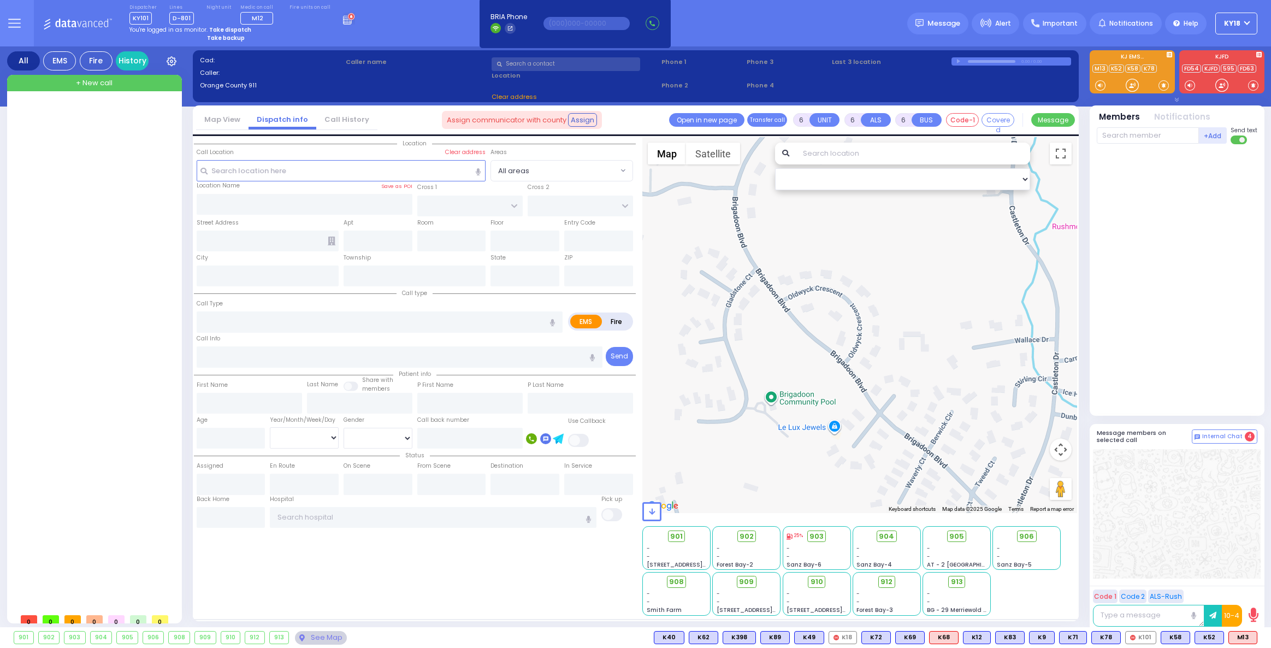
select select
